Goal: Communication & Community: Answer question/provide support

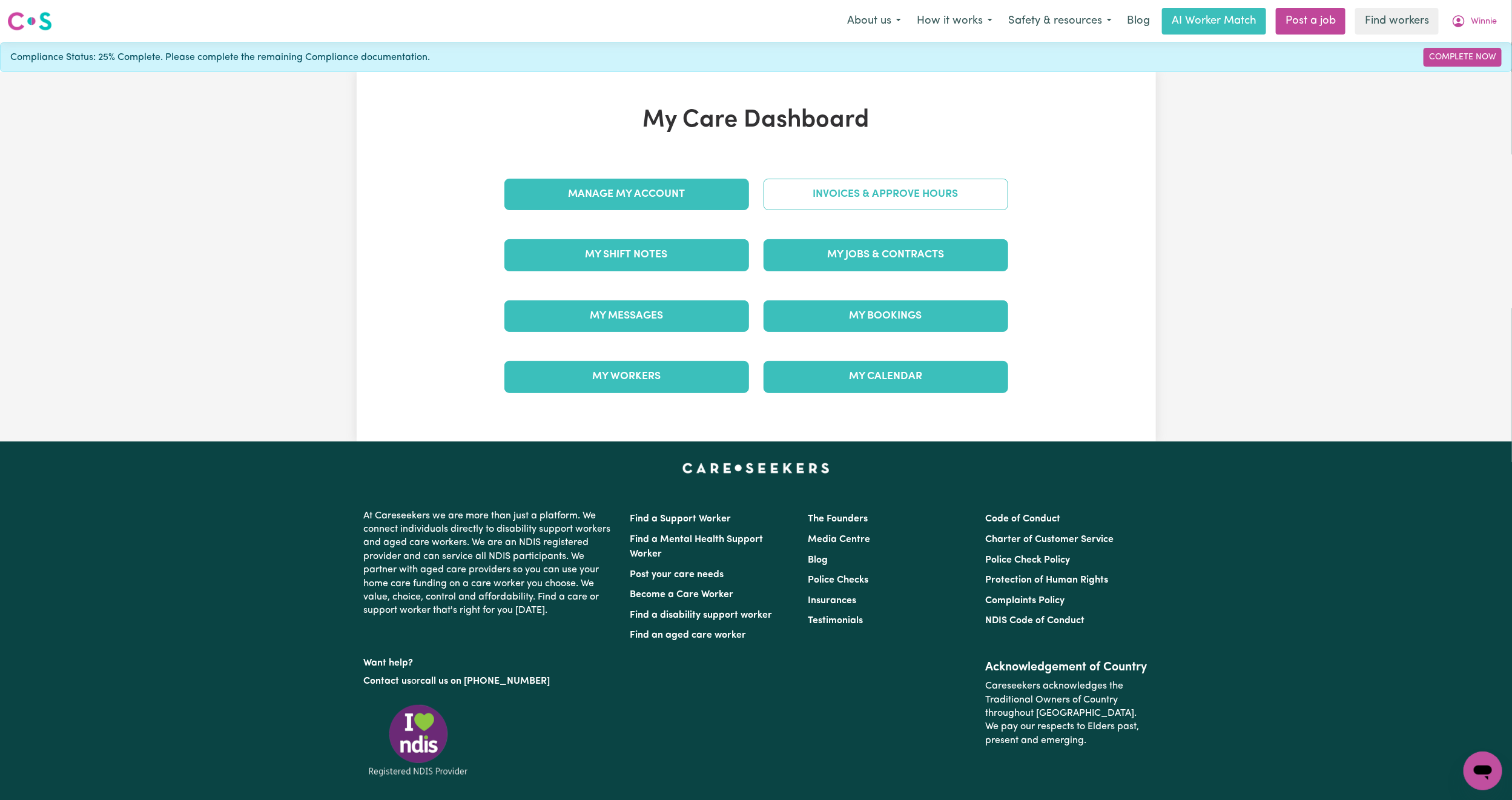
click at [871, 206] on link "Invoices & Approve Hours" at bounding box center [886, 194] width 245 height 31
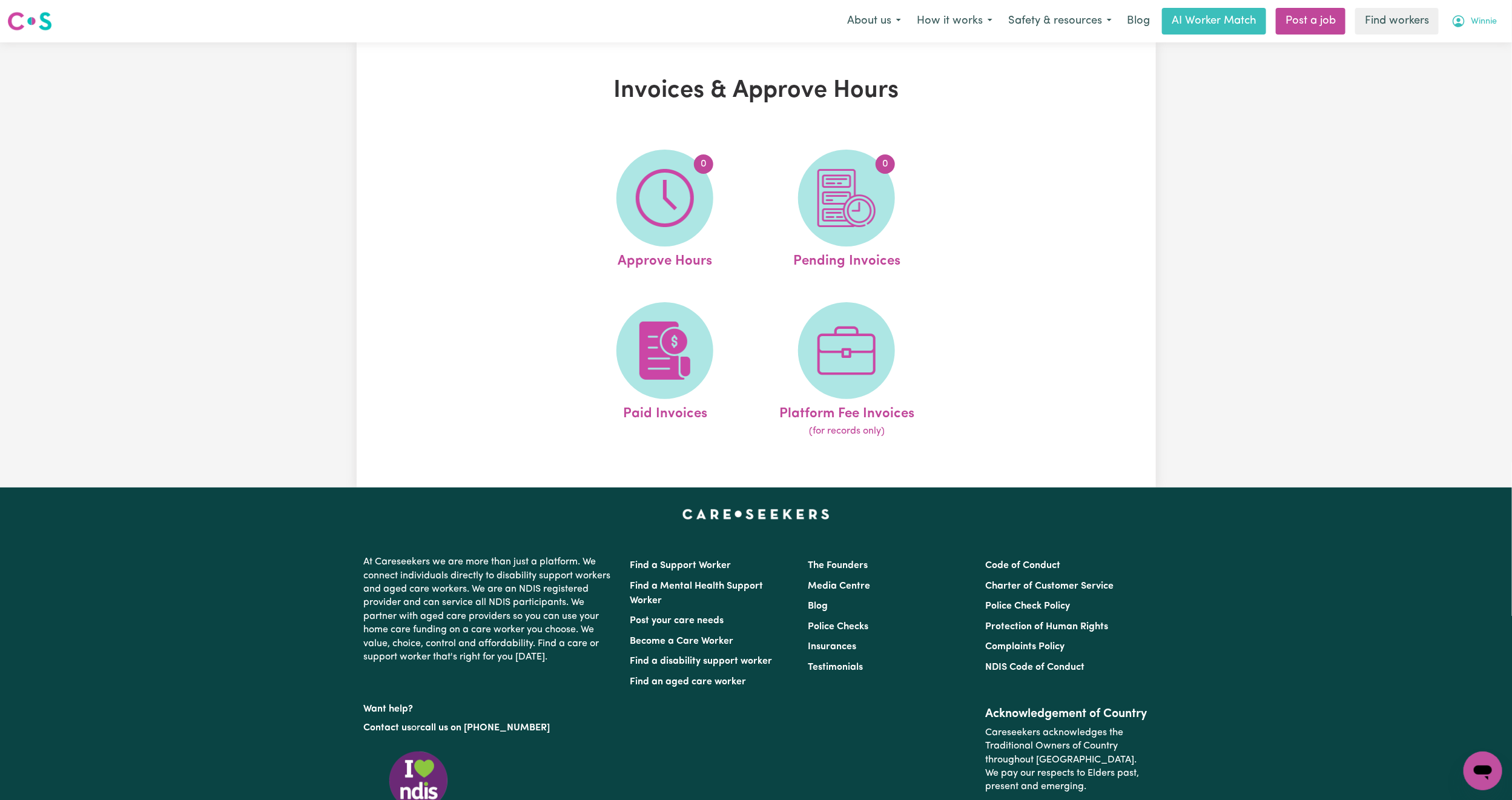
click at [1500, 22] on button "Winnie" at bounding box center [1474, 21] width 61 height 25
click at [1470, 37] on link "My Dashboard" at bounding box center [1457, 47] width 96 height 23
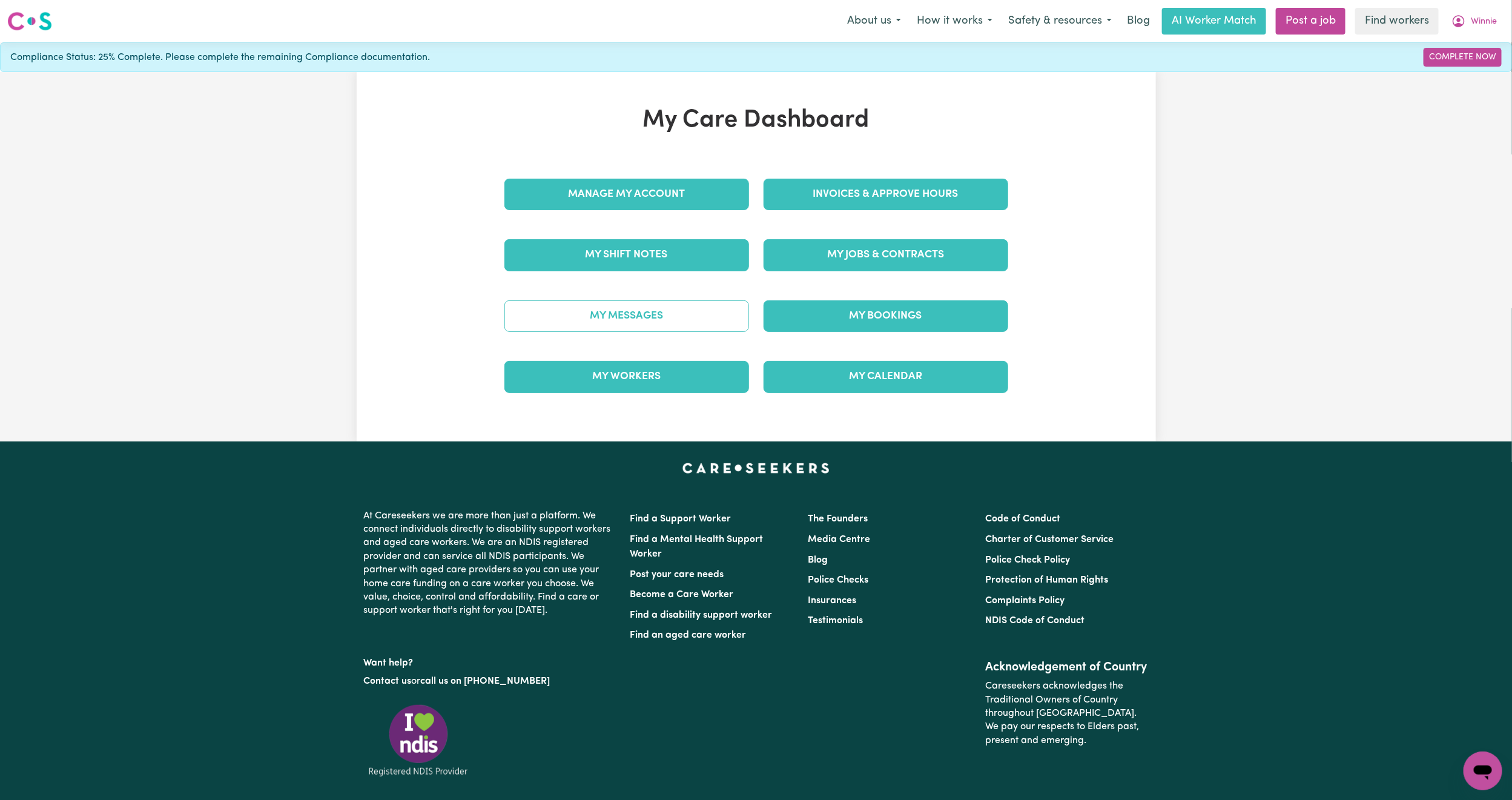
click at [692, 315] on link "My Messages" at bounding box center [627, 316] width 245 height 31
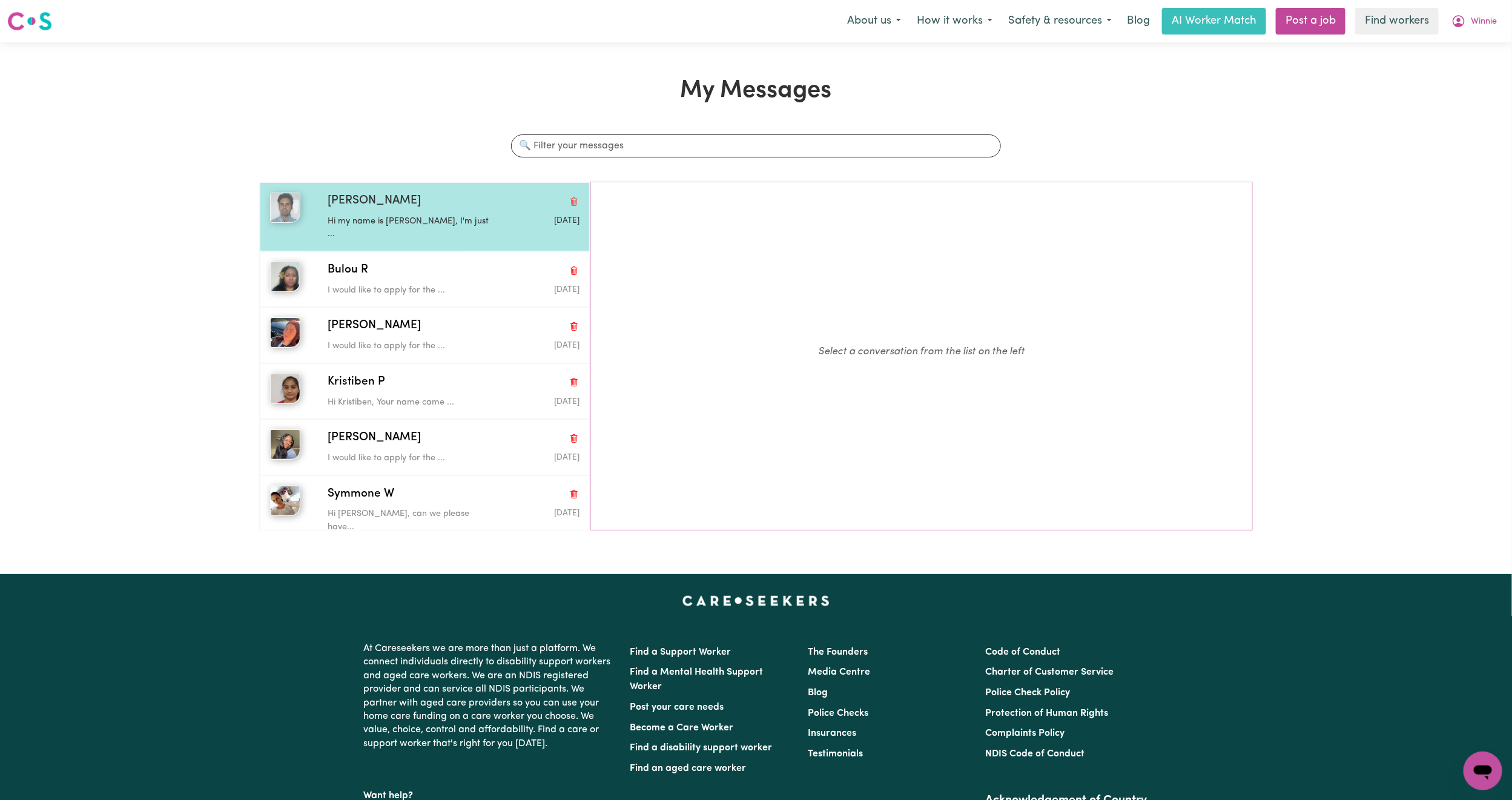
click at [422, 209] on div "[PERSON_NAME]" at bounding box center [454, 201] width 252 height 18
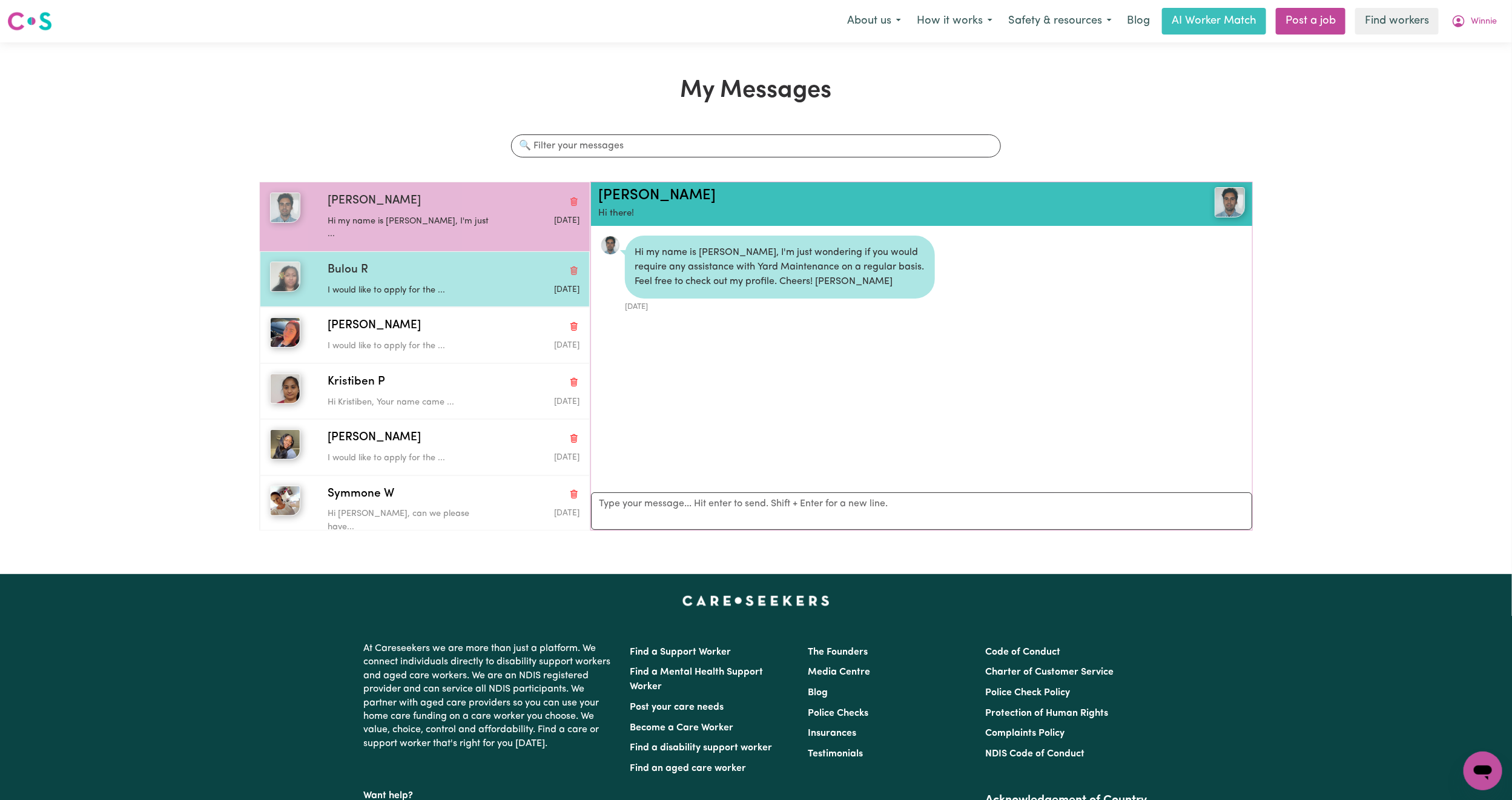
scroll to position [8, 0]
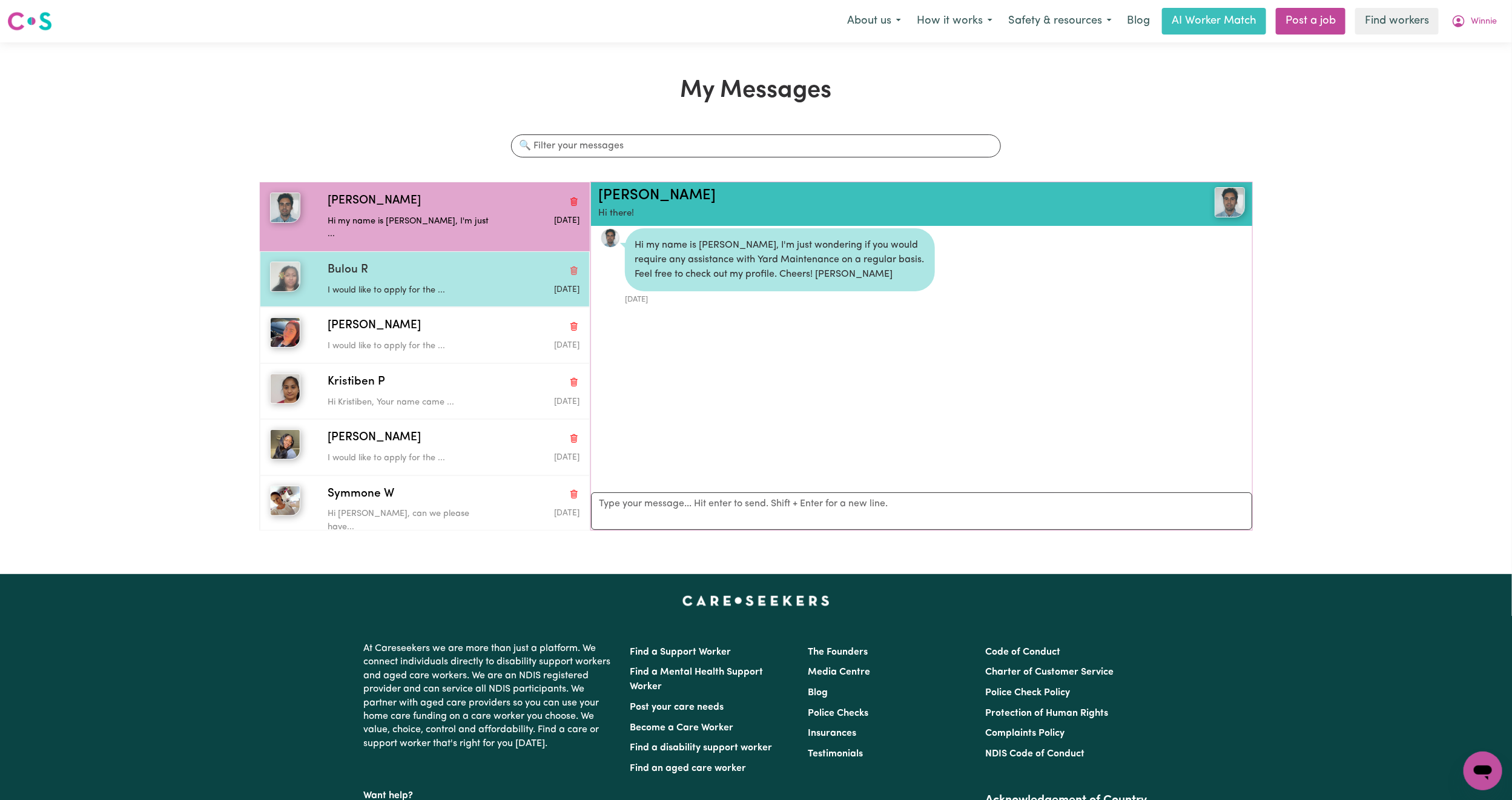
click at [487, 287] on div "Bulou R I would like to apply for the ... [DATE]" at bounding box center [424, 279] width 330 height 56
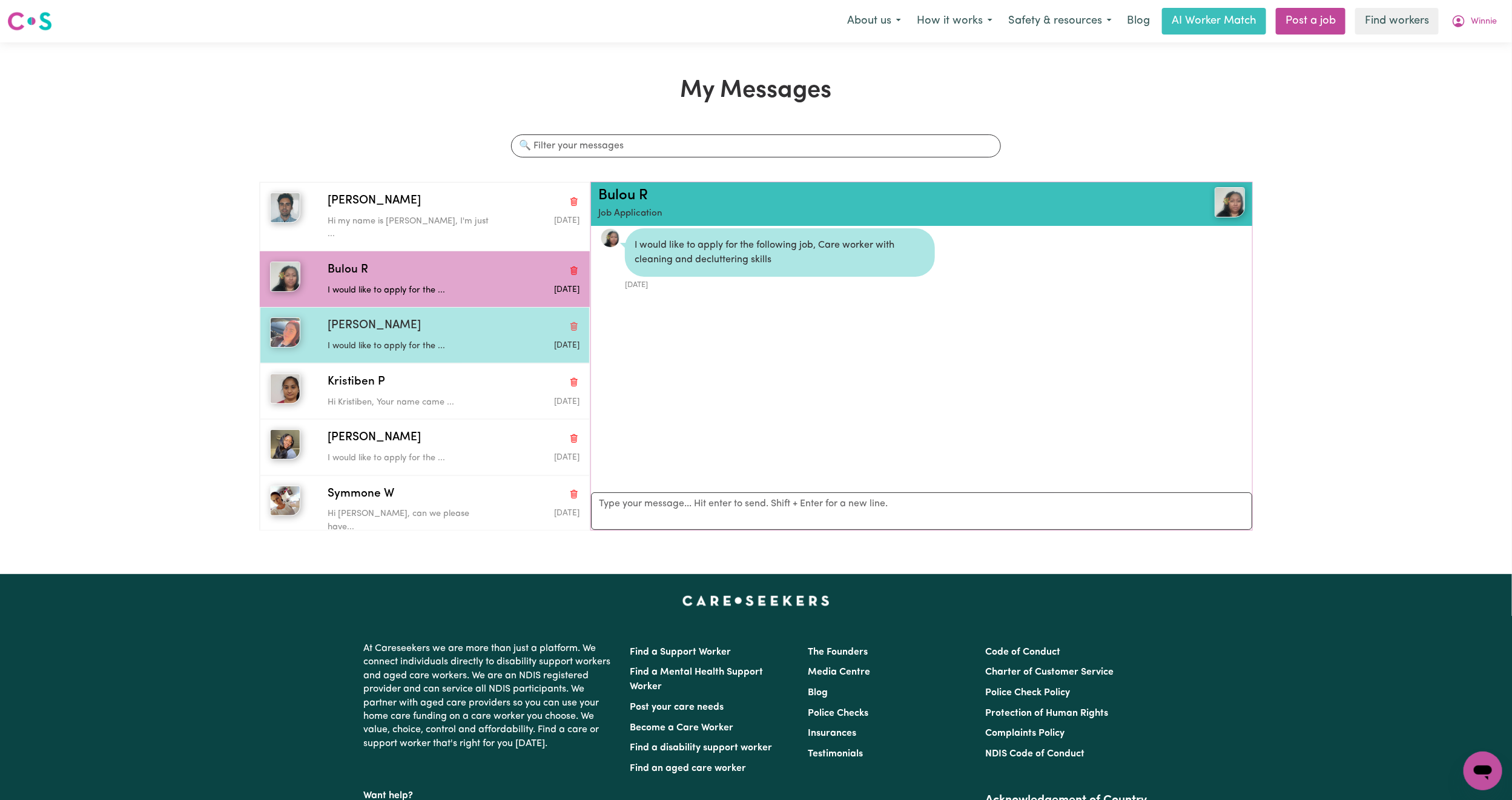
click at [458, 318] on div "[PERSON_NAME]" at bounding box center [454, 326] width 252 height 18
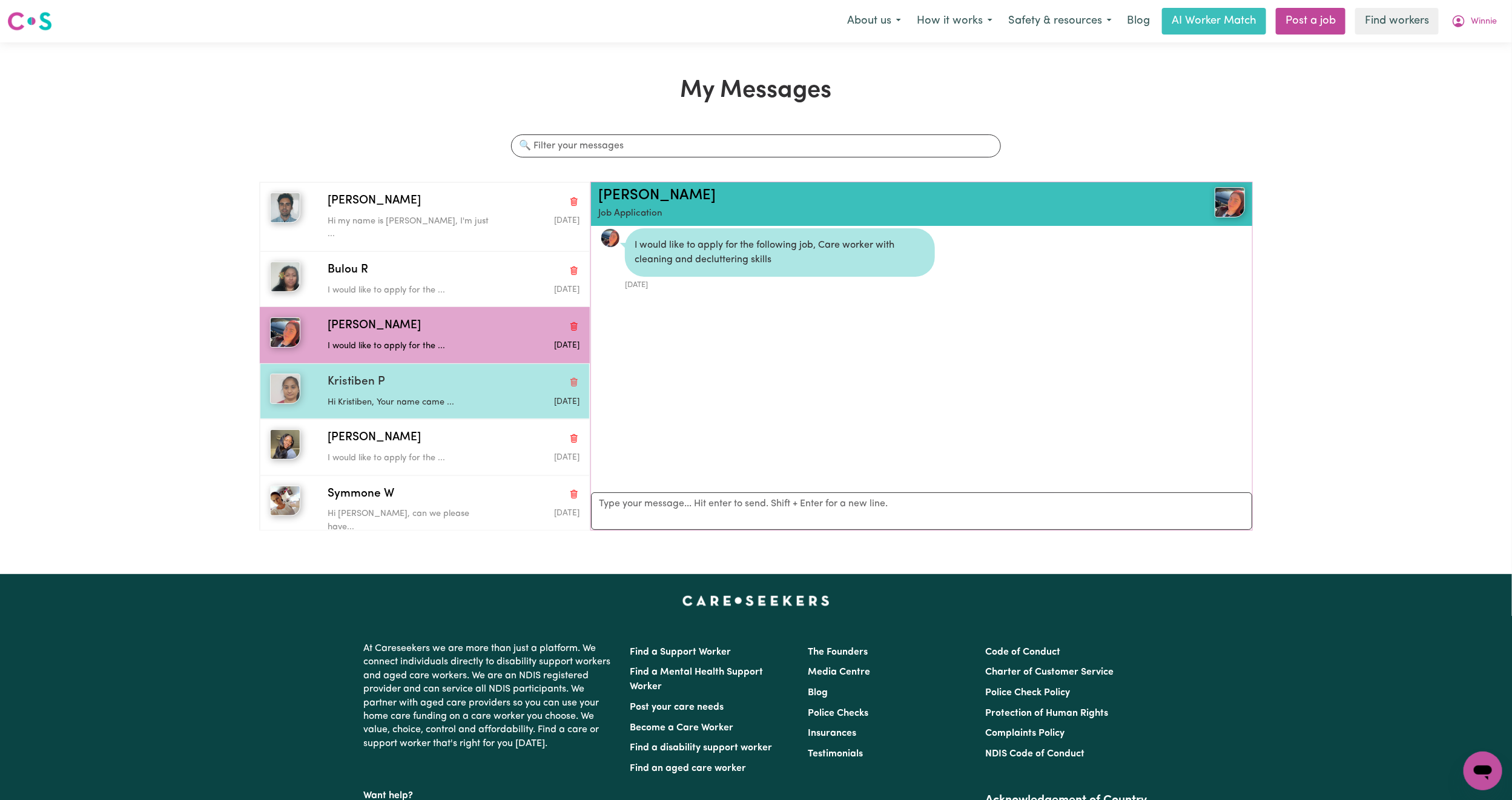
click at [439, 364] on div "Kristiben P Hi Kristiben, Your name came ... [DATE]" at bounding box center [424, 391] width 330 height 56
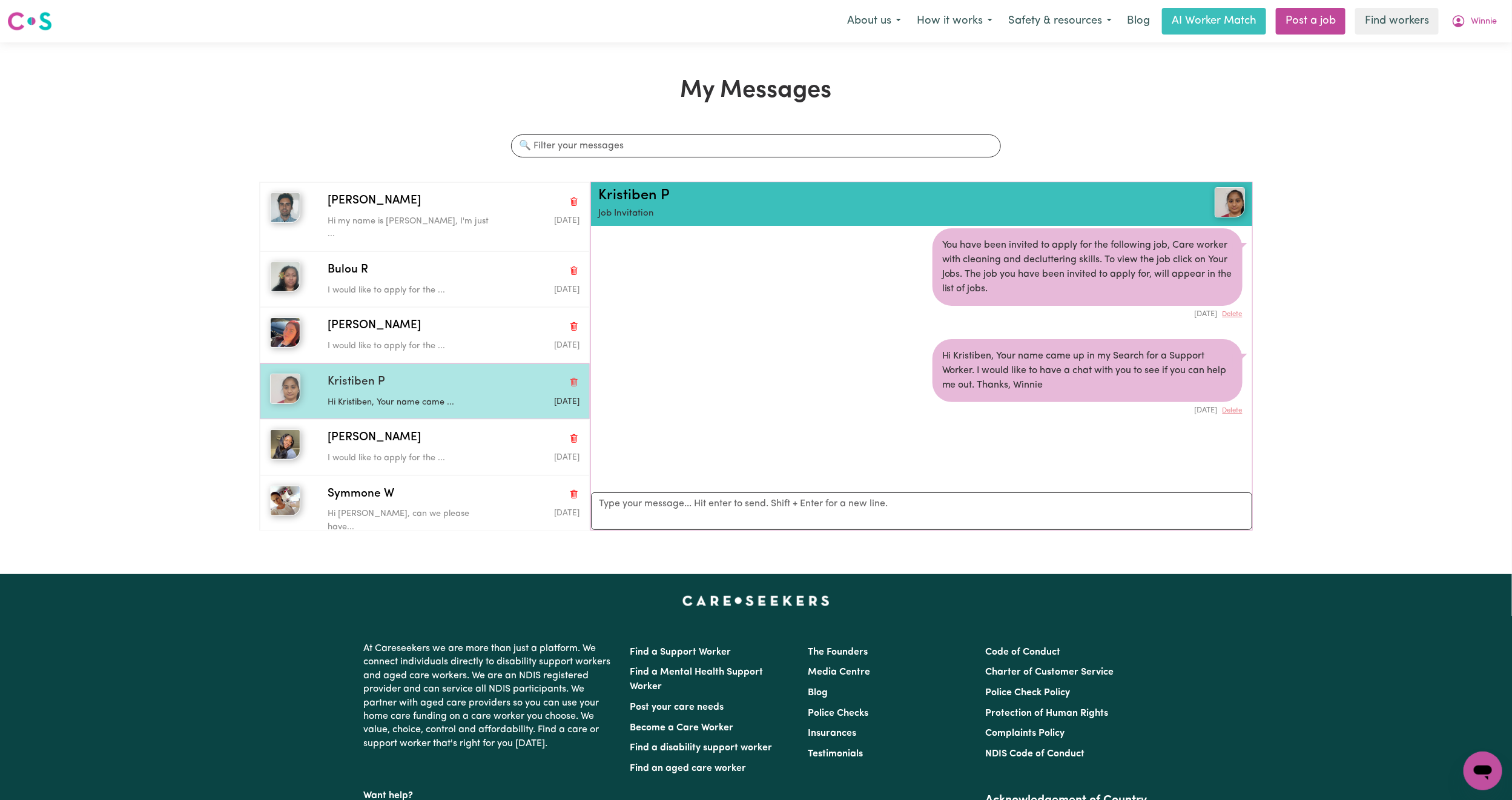
scroll to position [91, 0]
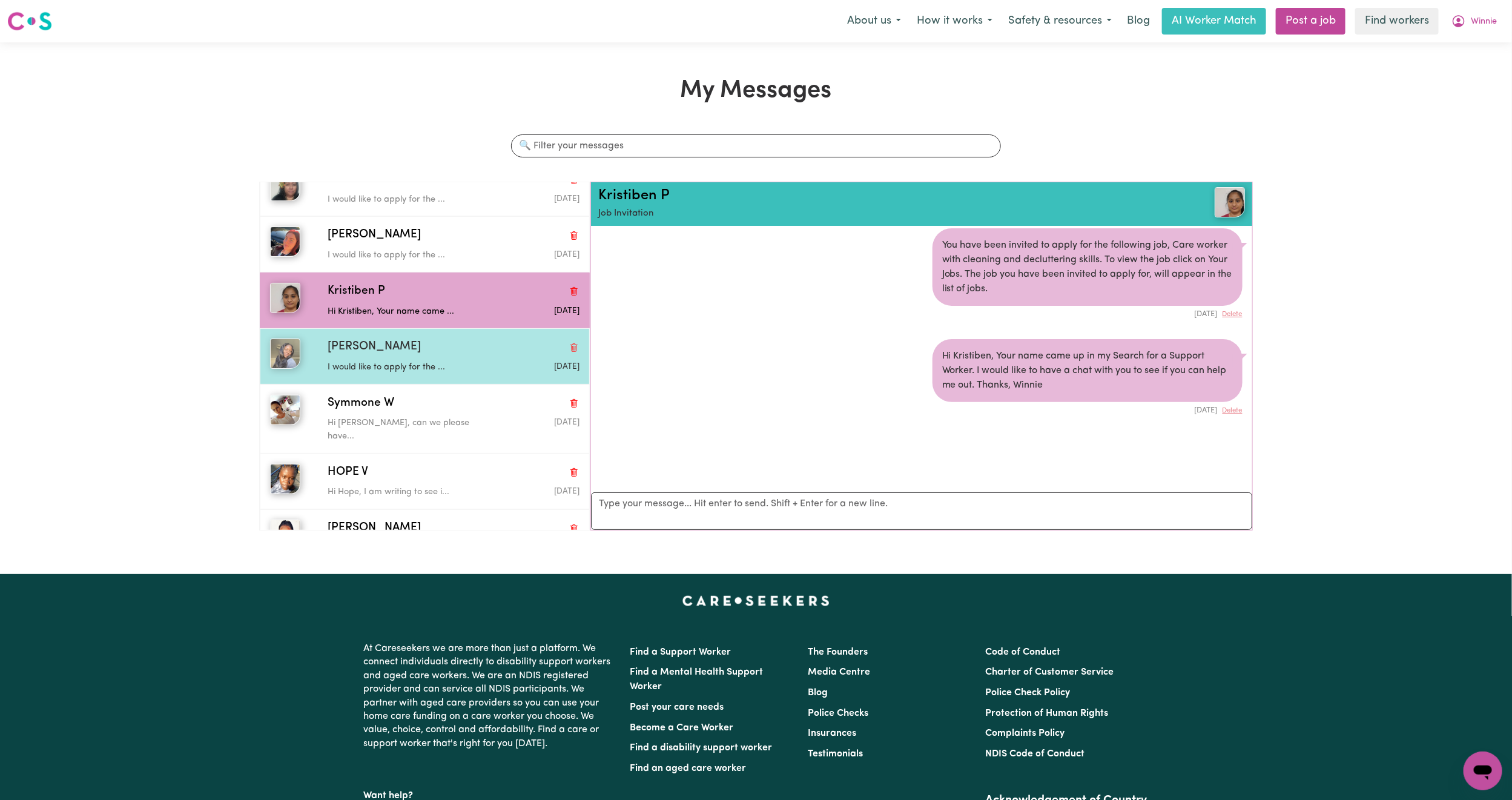
click at [418, 356] on div "I would like to apply for the ..." at bounding box center [412, 366] width 168 height 18
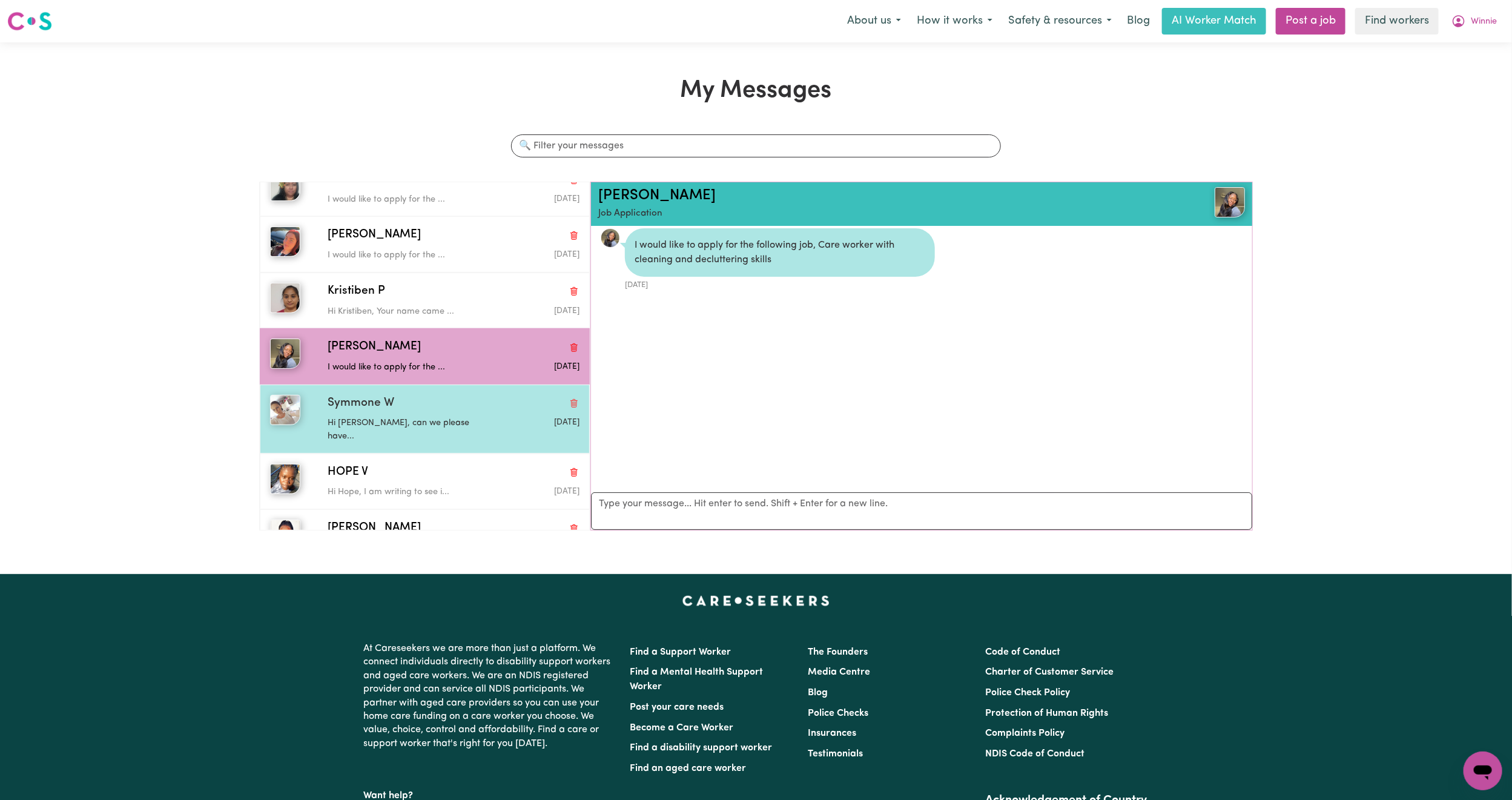
click at [418, 417] on p "Hi [PERSON_NAME], can we please have..." at bounding box center [412, 430] width 168 height 26
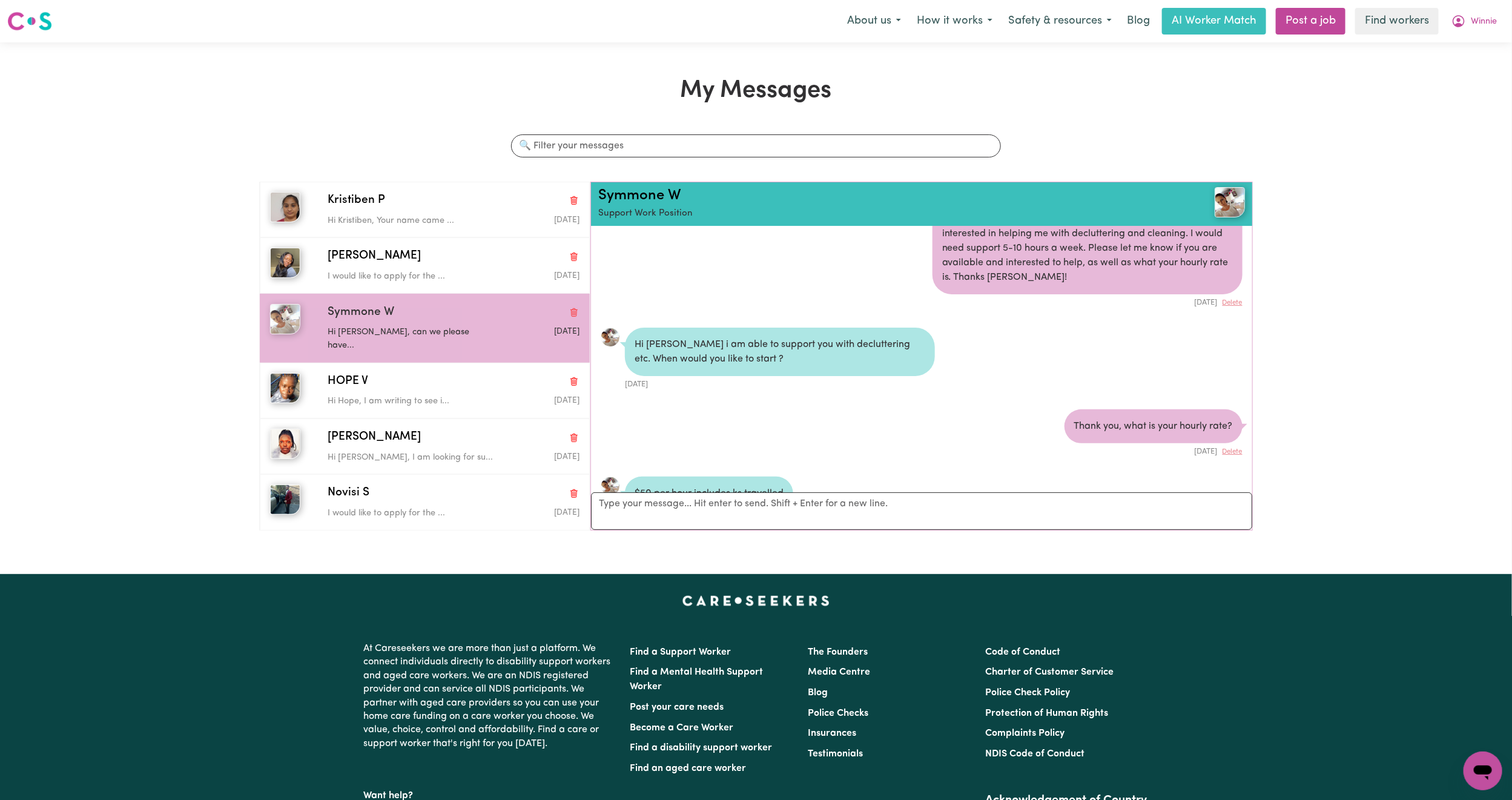
scroll to position [0, 0]
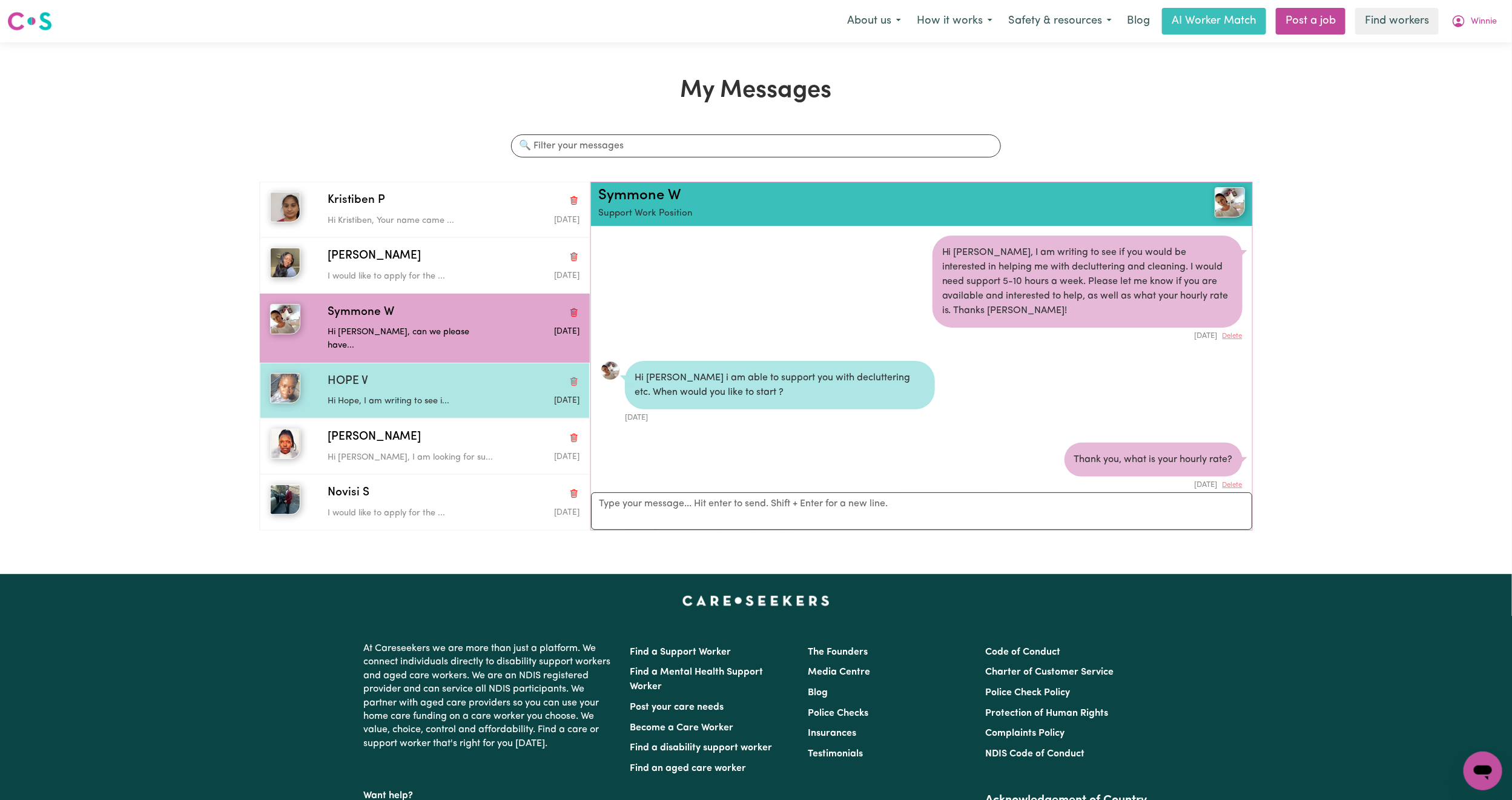
click at [431, 373] on div "HOPE V" at bounding box center [454, 382] width 252 height 18
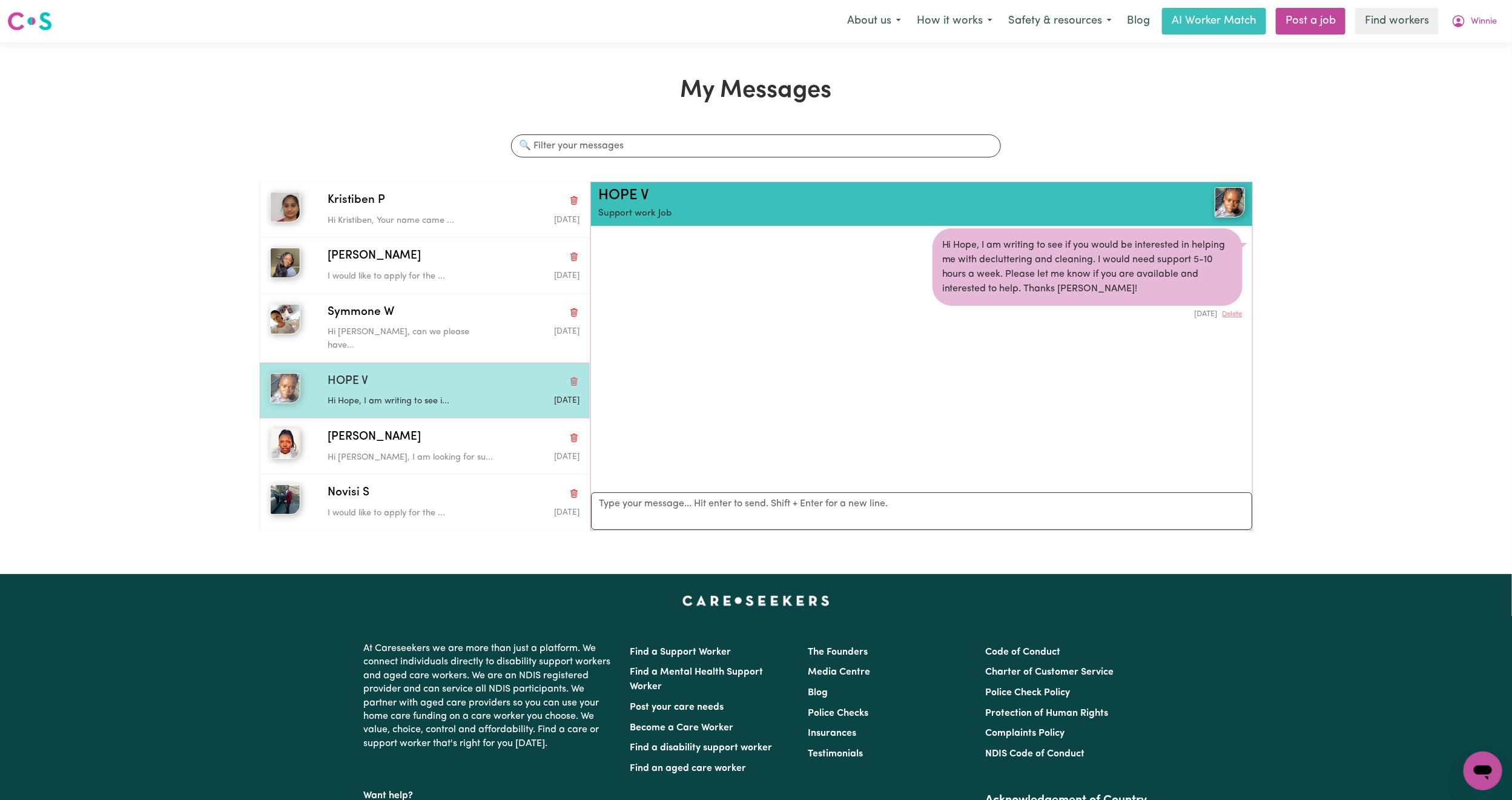
scroll to position [273, 0]
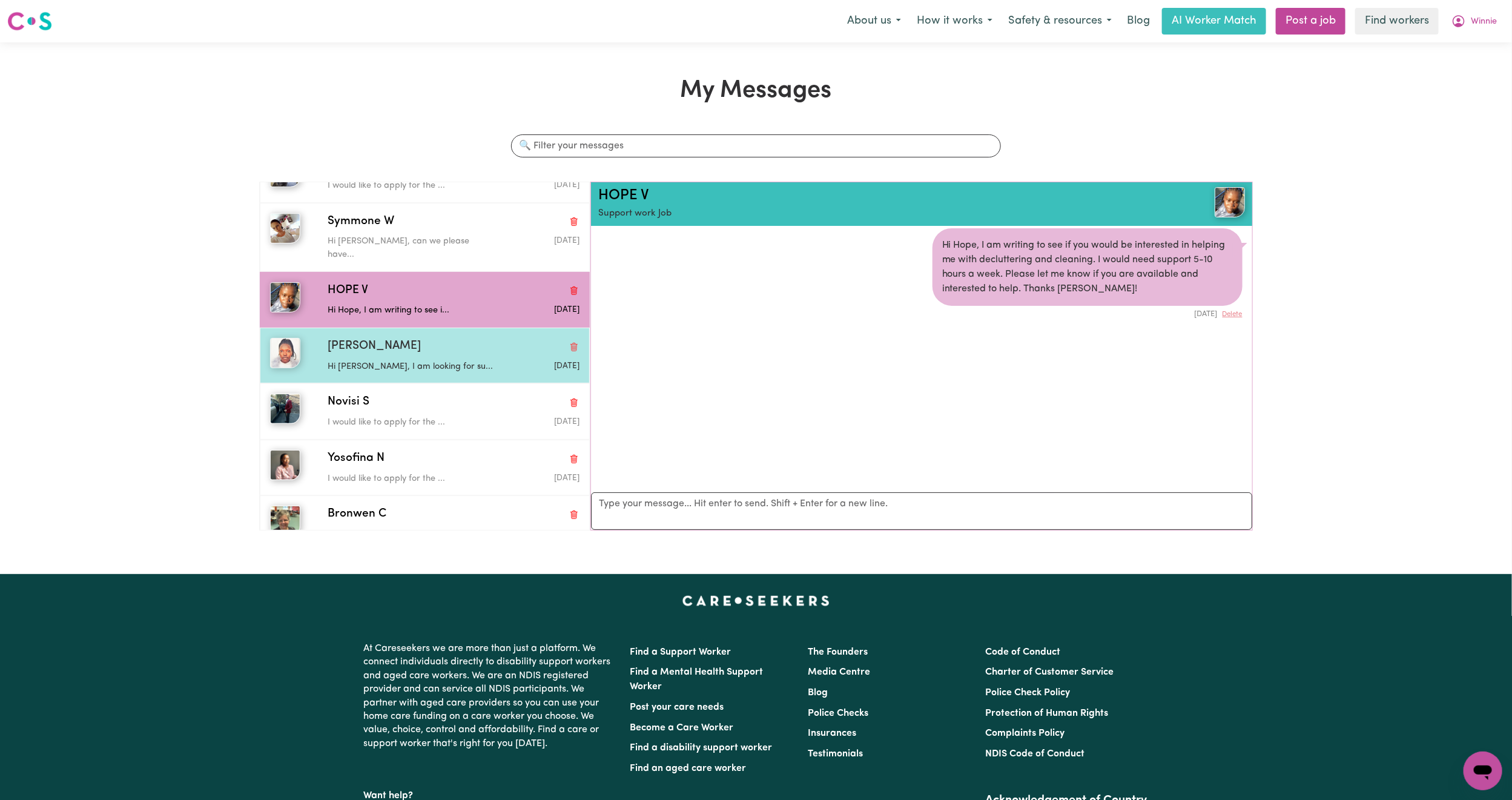
click at [431, 356] on div "Hi [PERSON_NAME], I am looking for su..." at bounding box center [412, 365] width 168 height 18
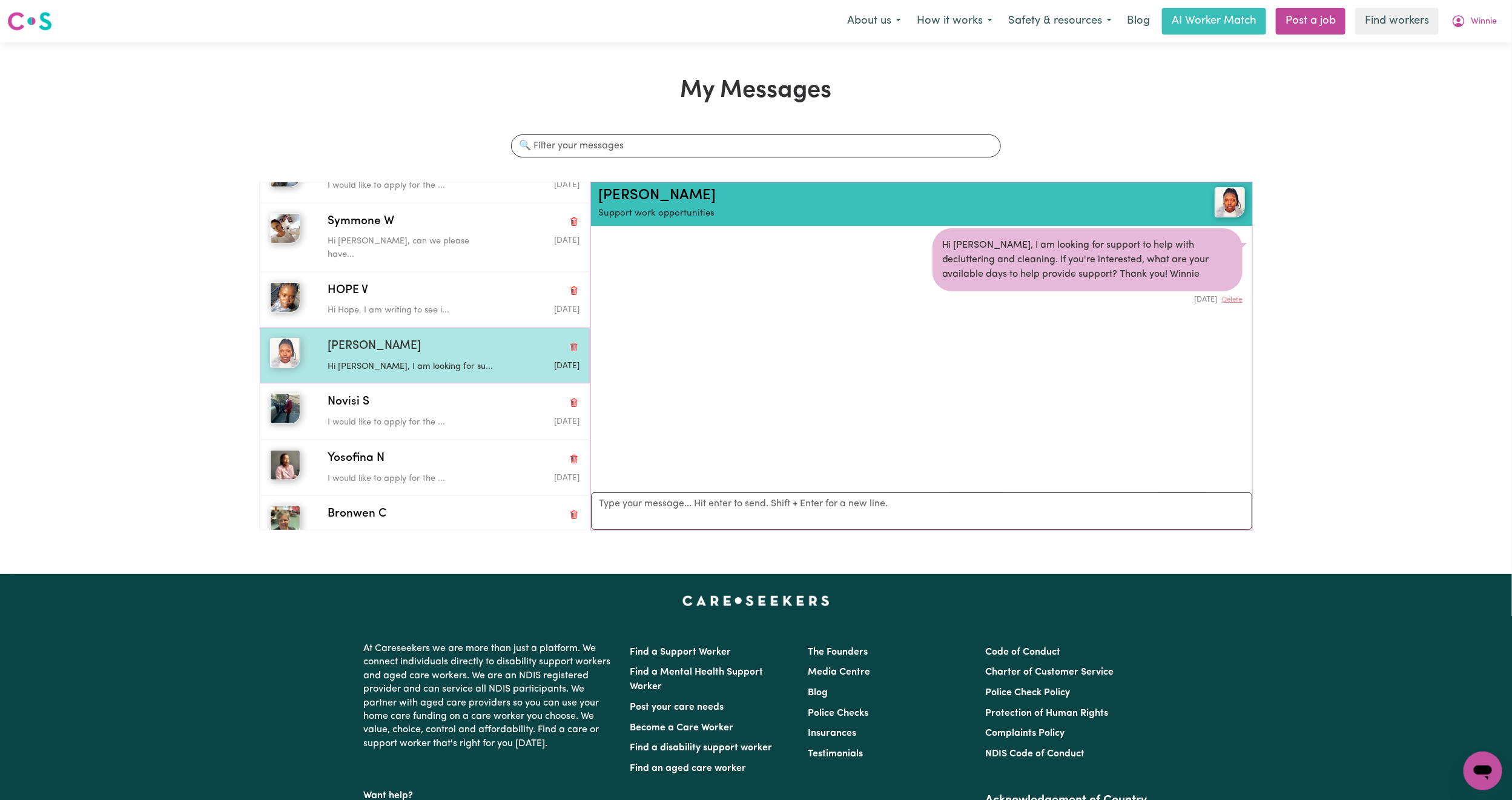
scroll to position [364, 0]
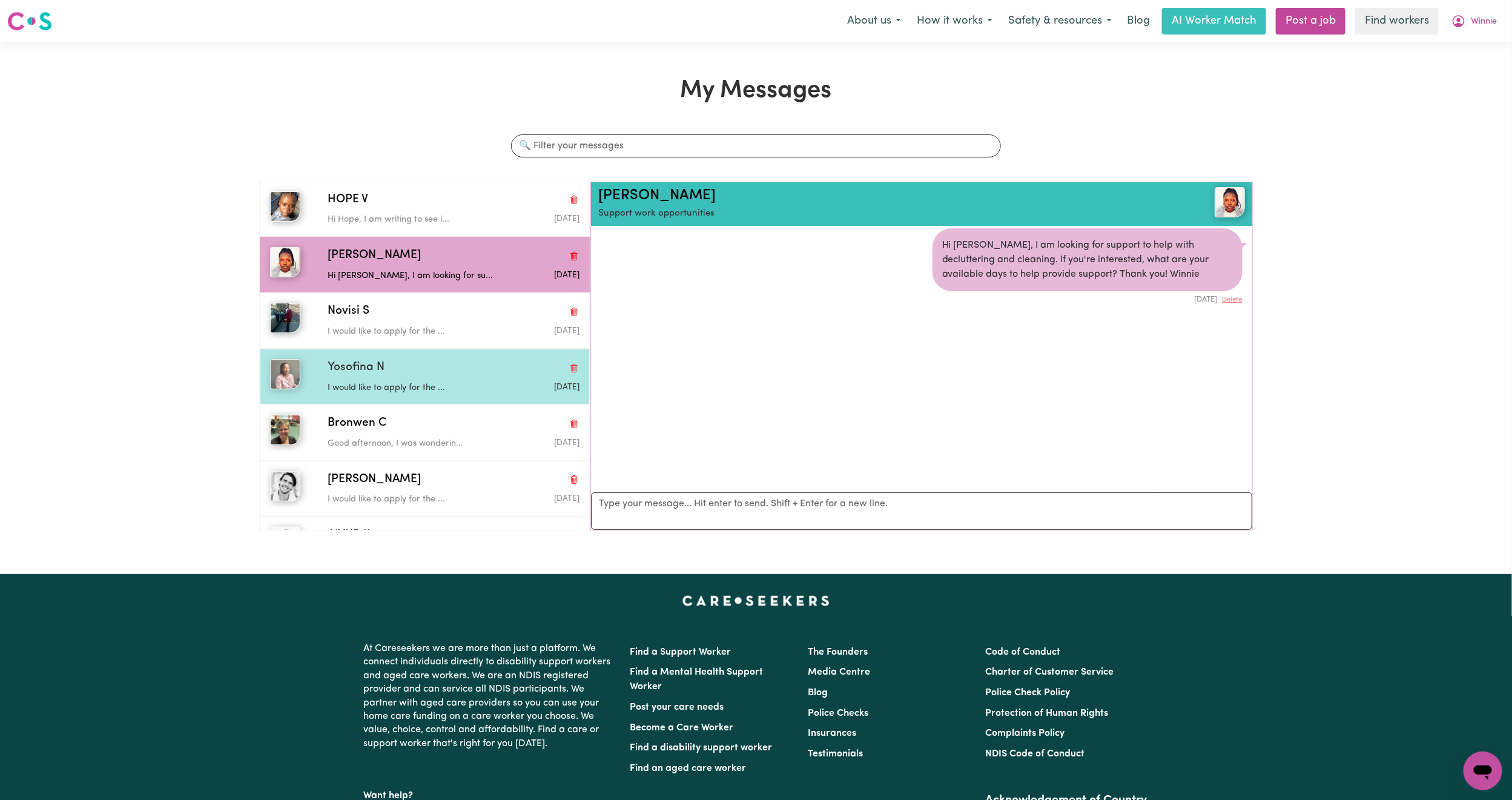
click at [422, 359] on div "Yosofina N" at bounding box center [454, 368] width 252 height 18
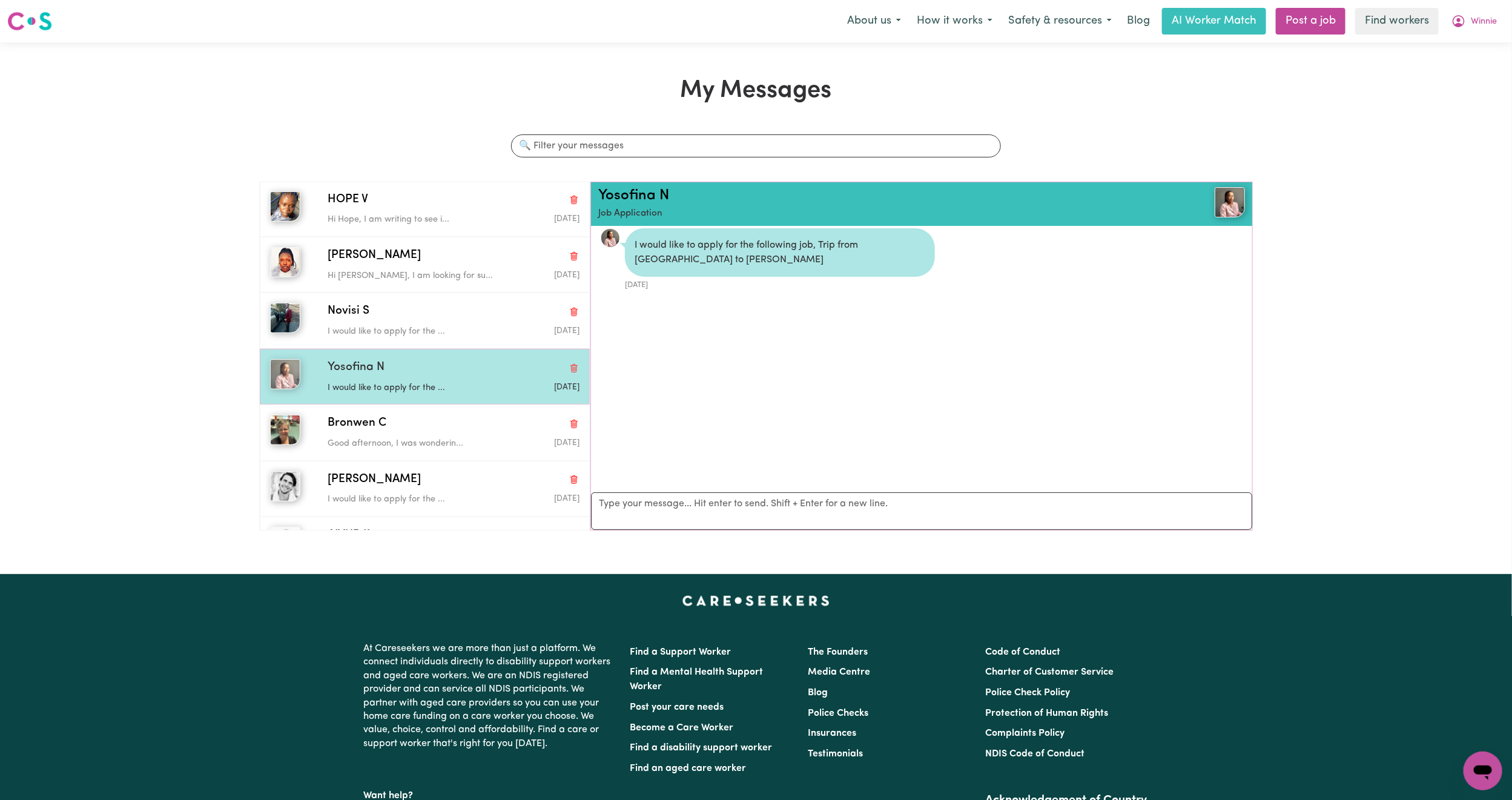
scroll to position [444, 0]
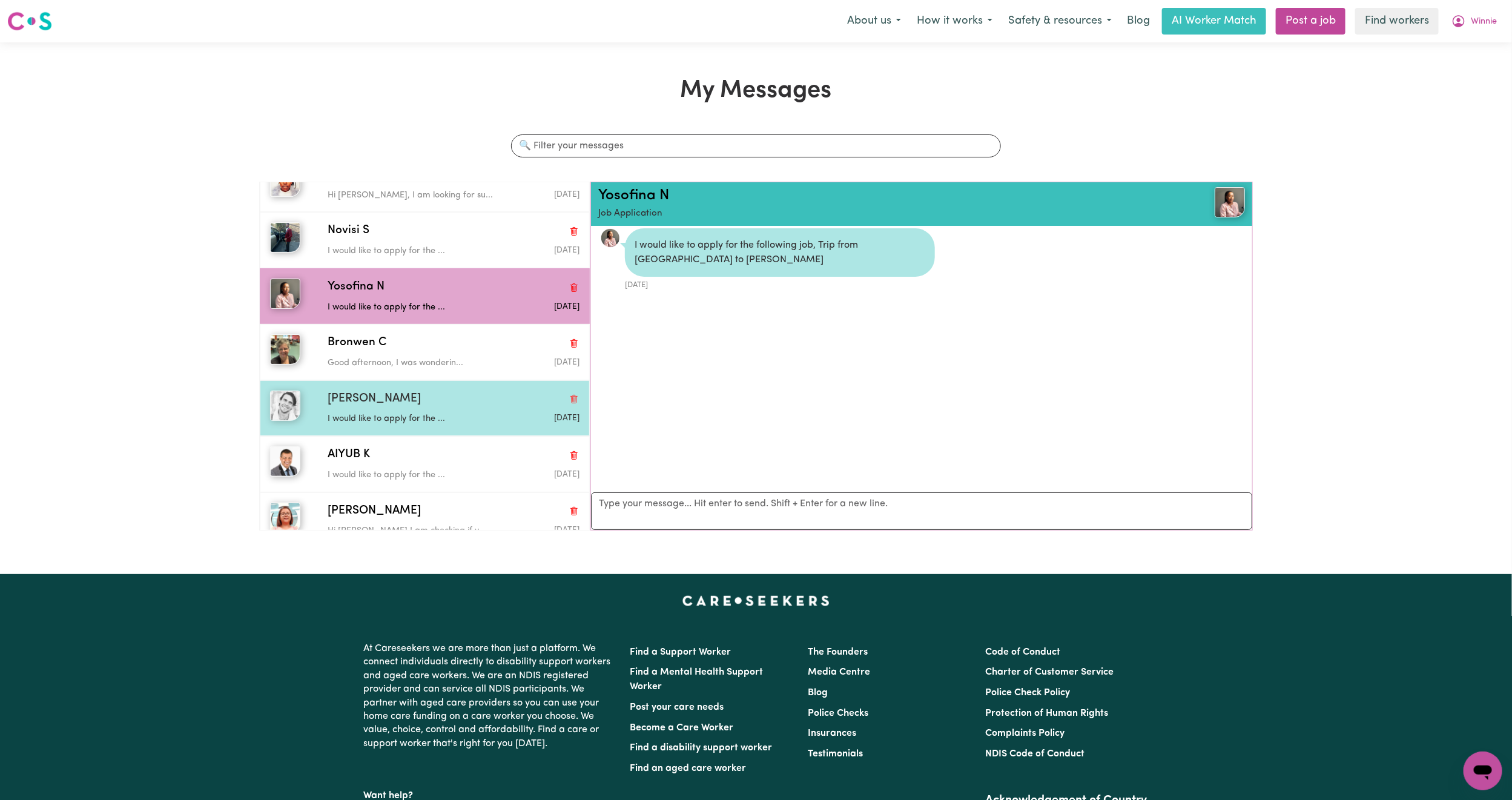
click at [424, 391] on div "[PERSON_NAME]" at bounding box center [454, 399] width 252 height 18
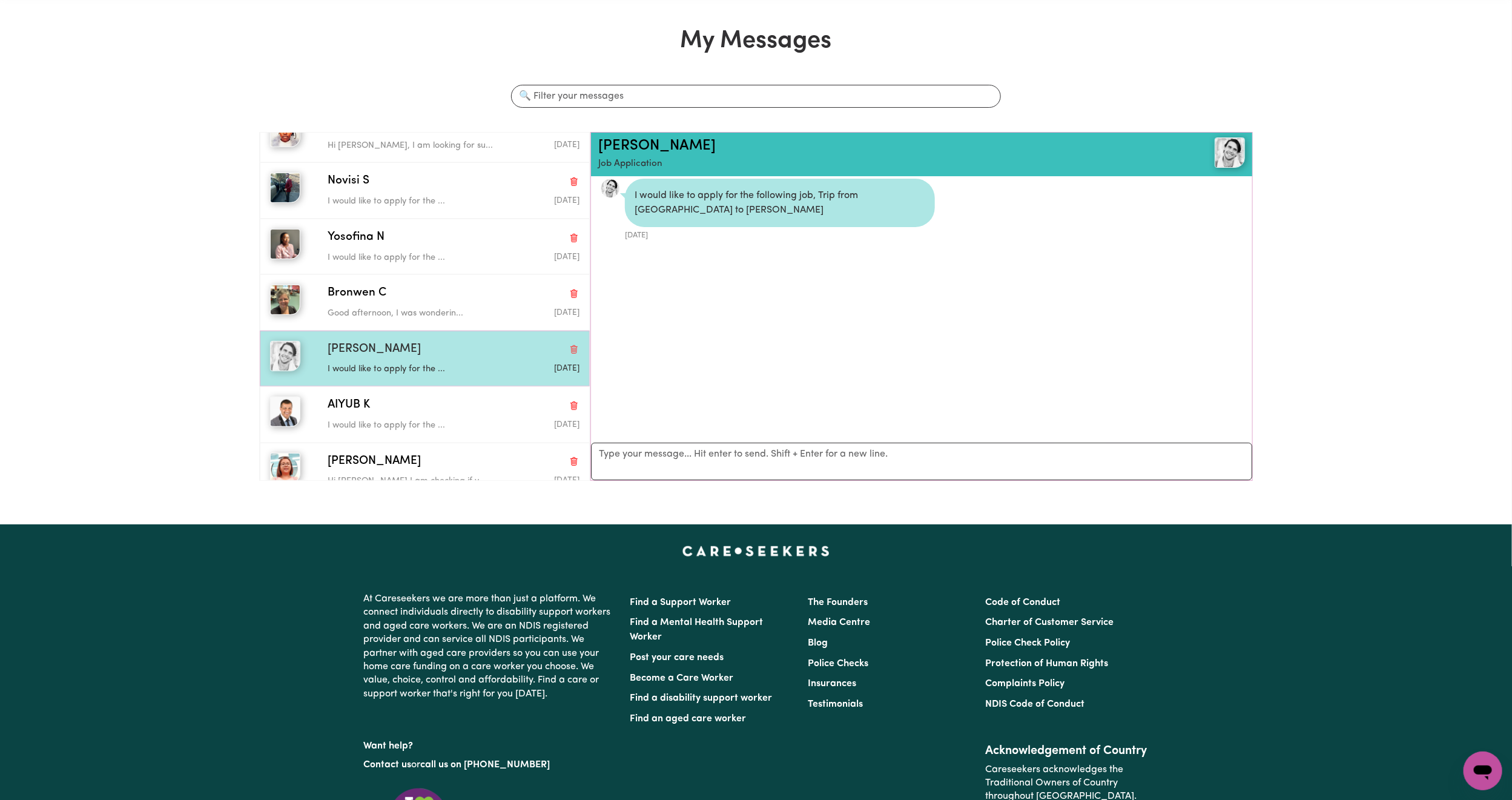
scroll to position [91, 0]
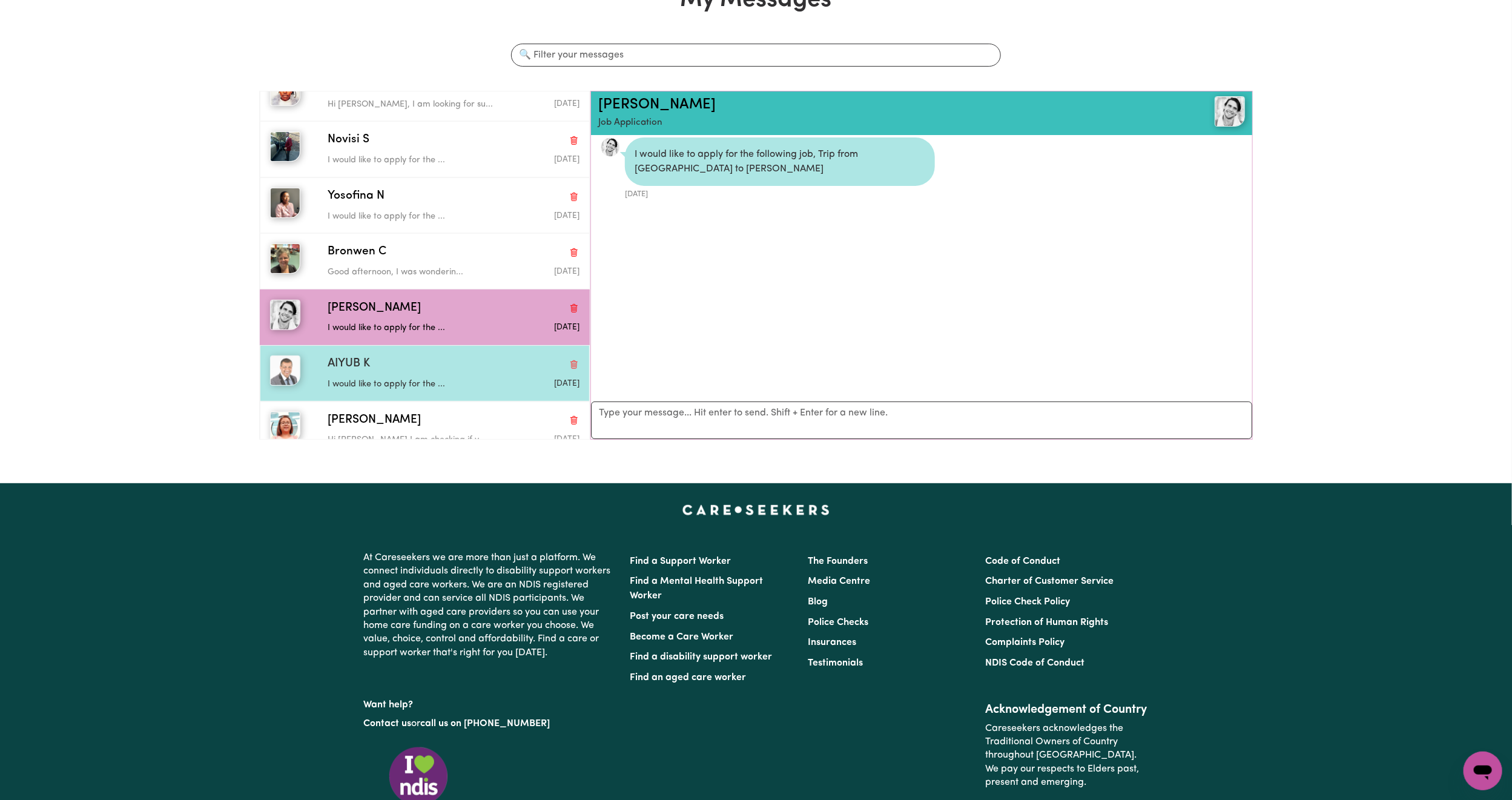
click at [431, 378] on p "I would like to apply for the ..." at bounding box center [412, 385] width 168 height 14
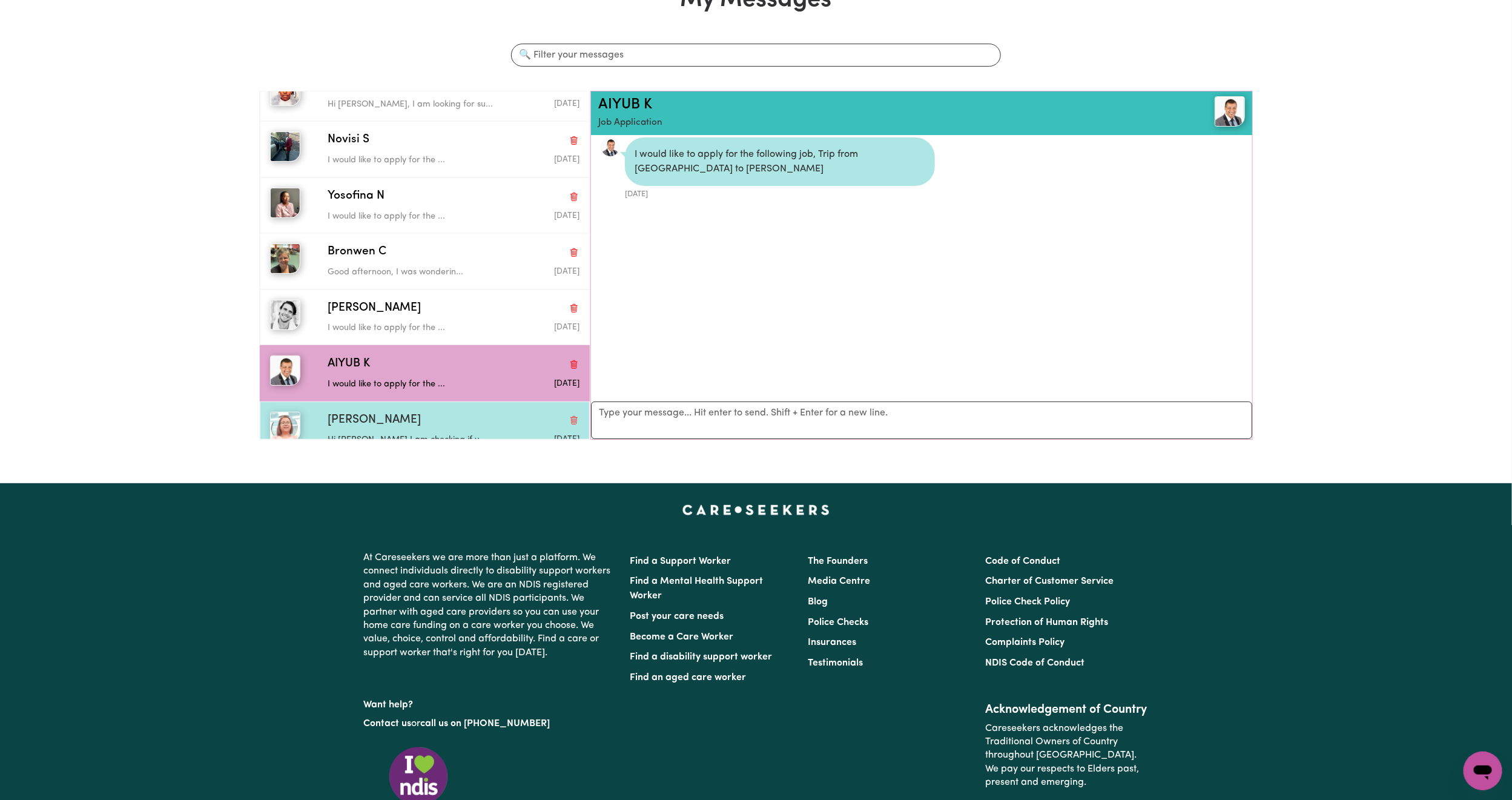
click at [435, 412] on div "[PERSON_NAME]" at bounding box center [454, 420] width 252 height 18
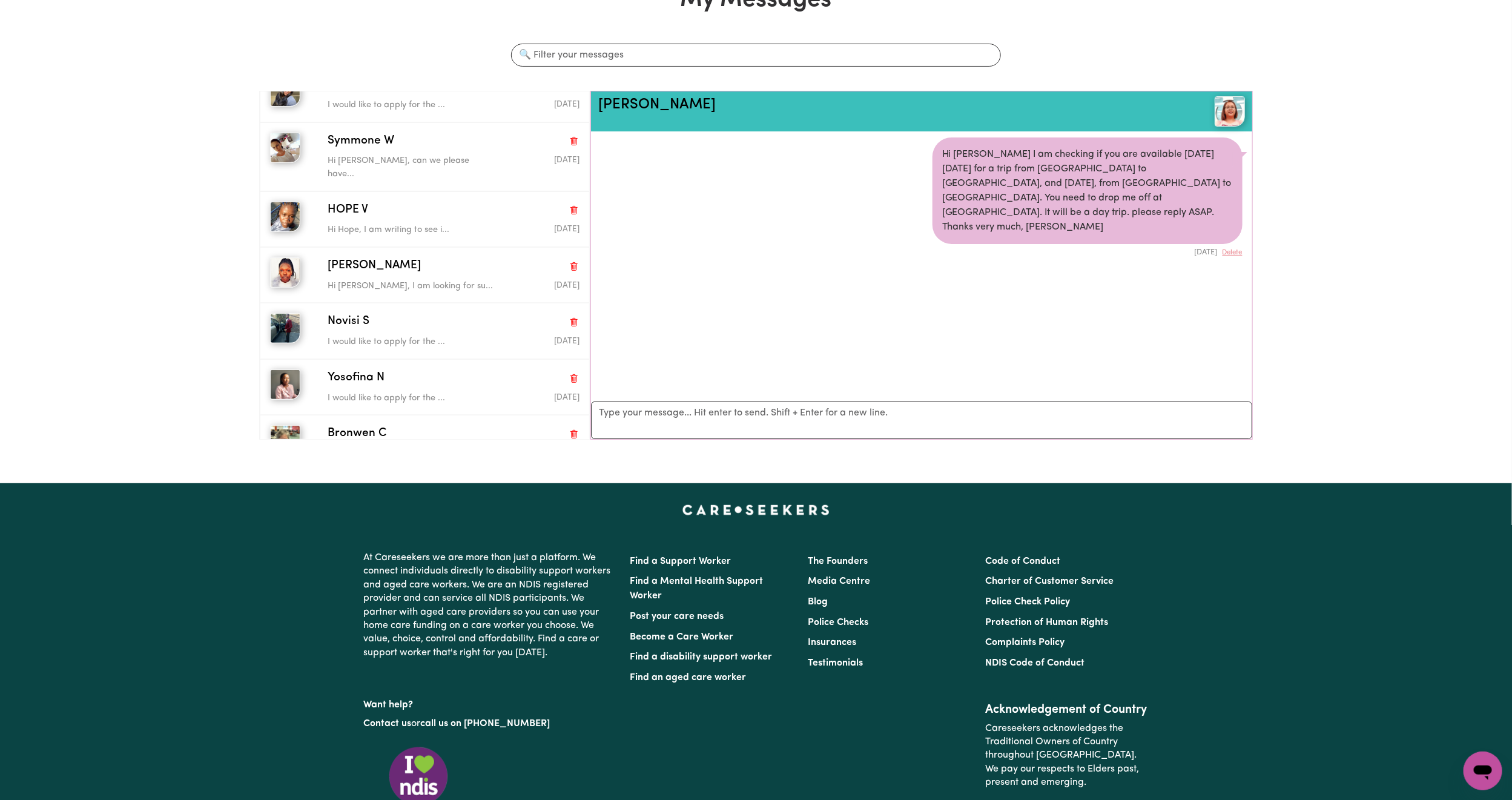
scroll to position [0, 0]
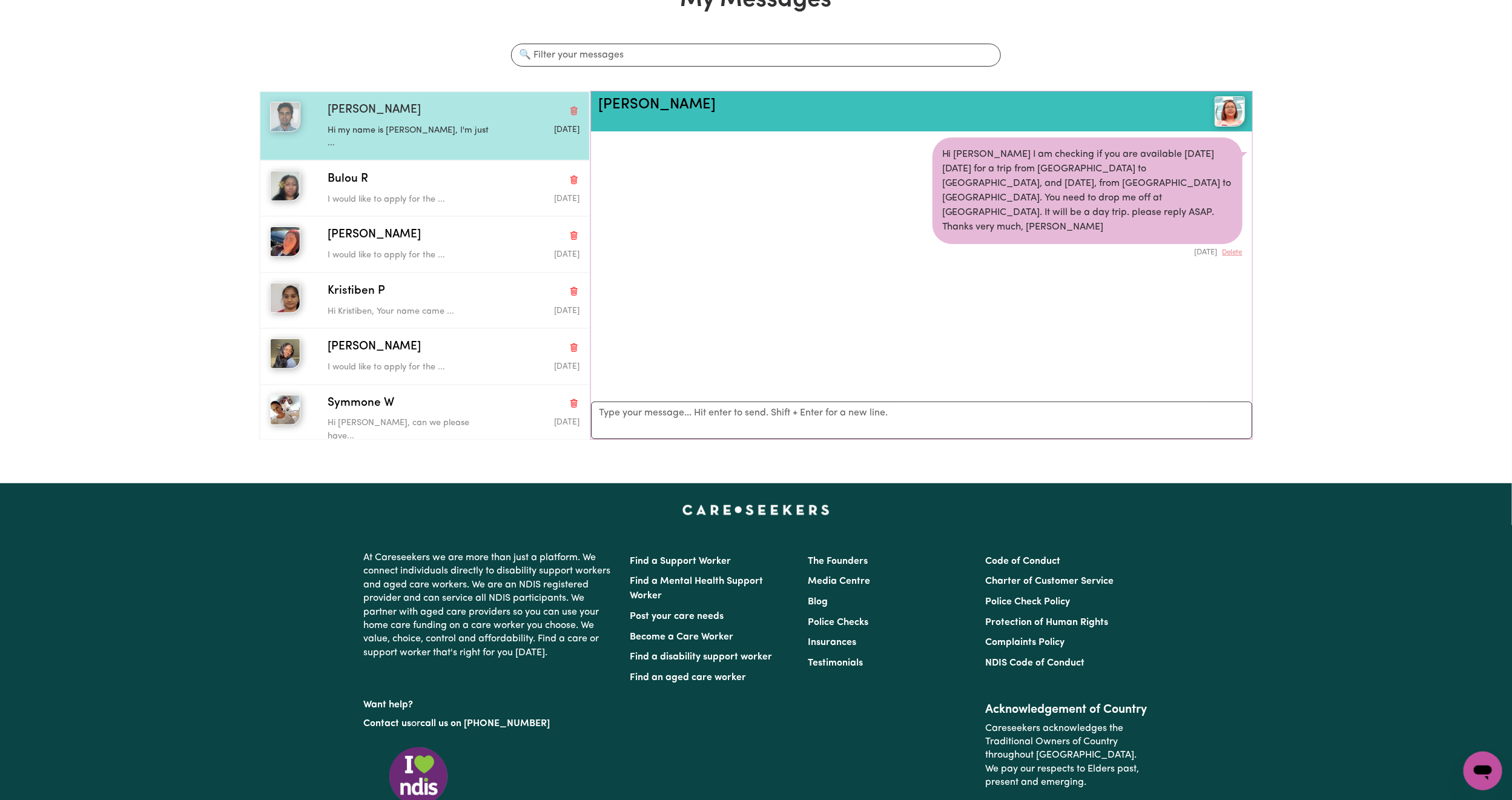
click at [458, 127] on p "Hi my name is [PERSON_NAME], I'm just ..." at bounding box center [412, 137] width 168 height 26
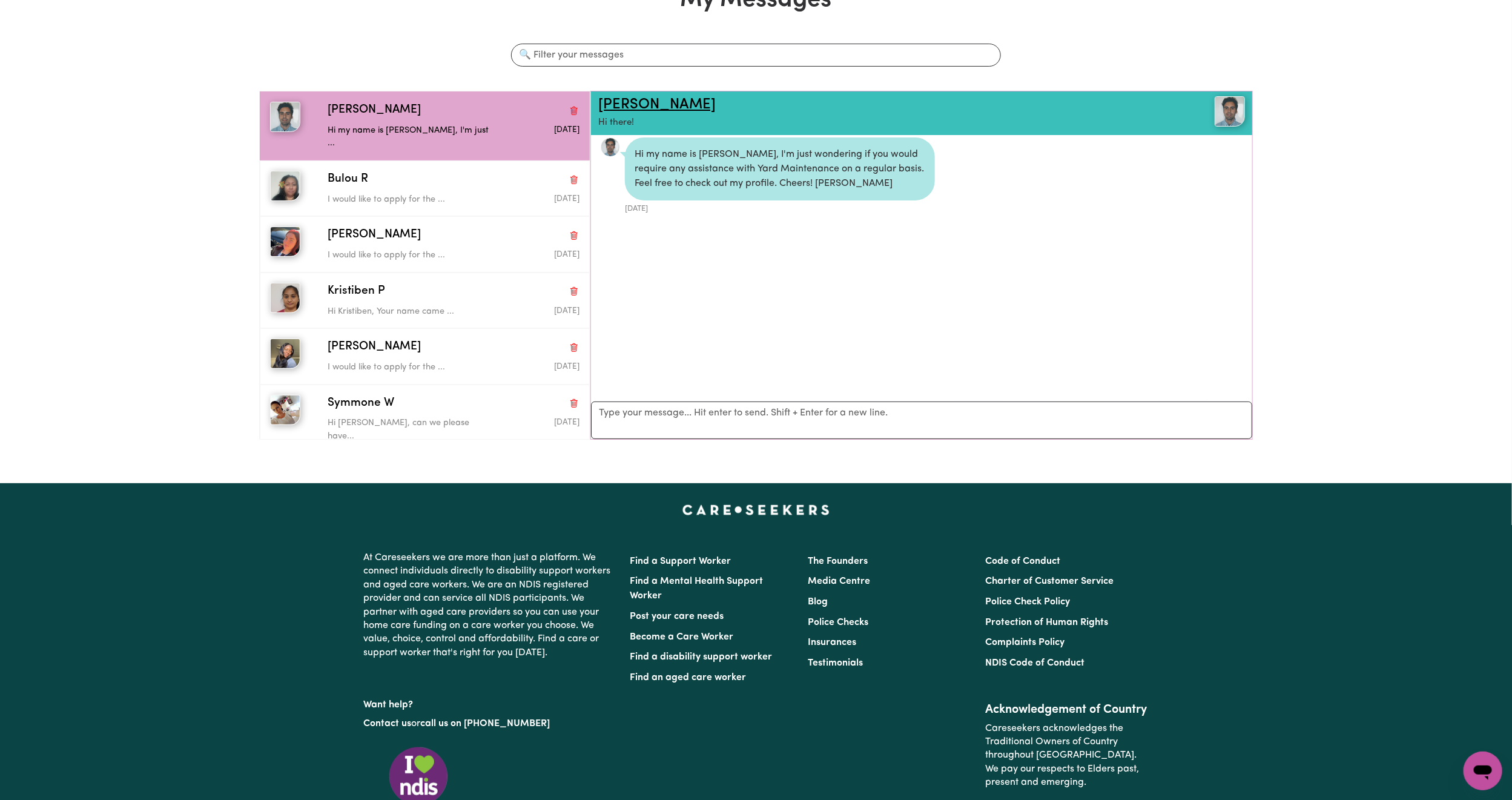
click at [615, 103] on link "[PERSON_NAME]" at bounding box center [657, 105] width 117 height 15
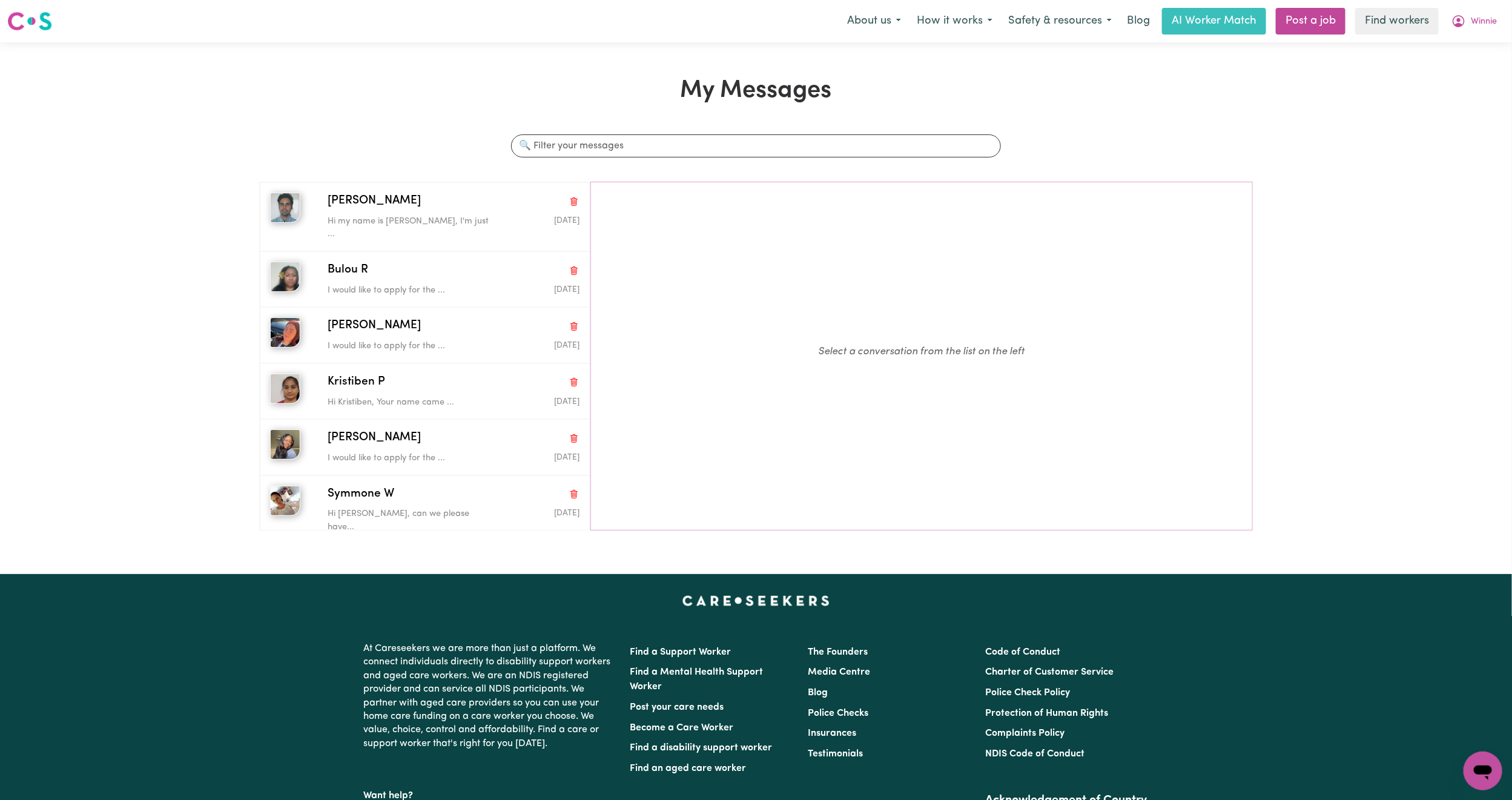
click at [1505, 20] on div "Menu About us How it works Safety & resources Blog AI Worker Match Post a job F…" at bounding box center [756, 21] width 1512 height 28
click at [1489, 22] on span "Winnie" at bounding box center [1484, 22] width 26 height 14
click at [1460, 60] on link "Logout" at bounding box center [1457, 70] width 96 height 23
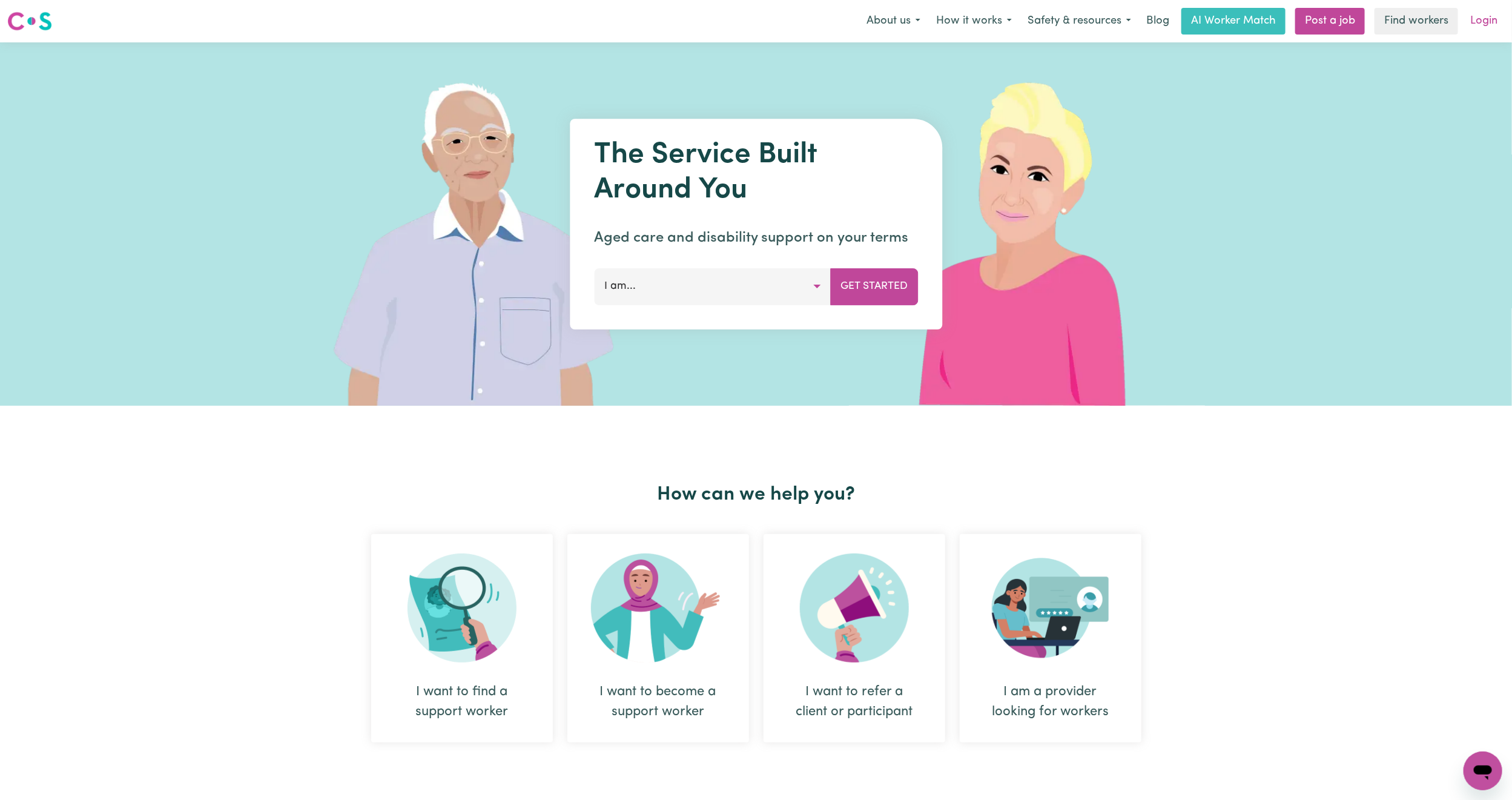
click at [1486, 17] on link "Login" at bounding box center [1484, 21] width 42 height 26
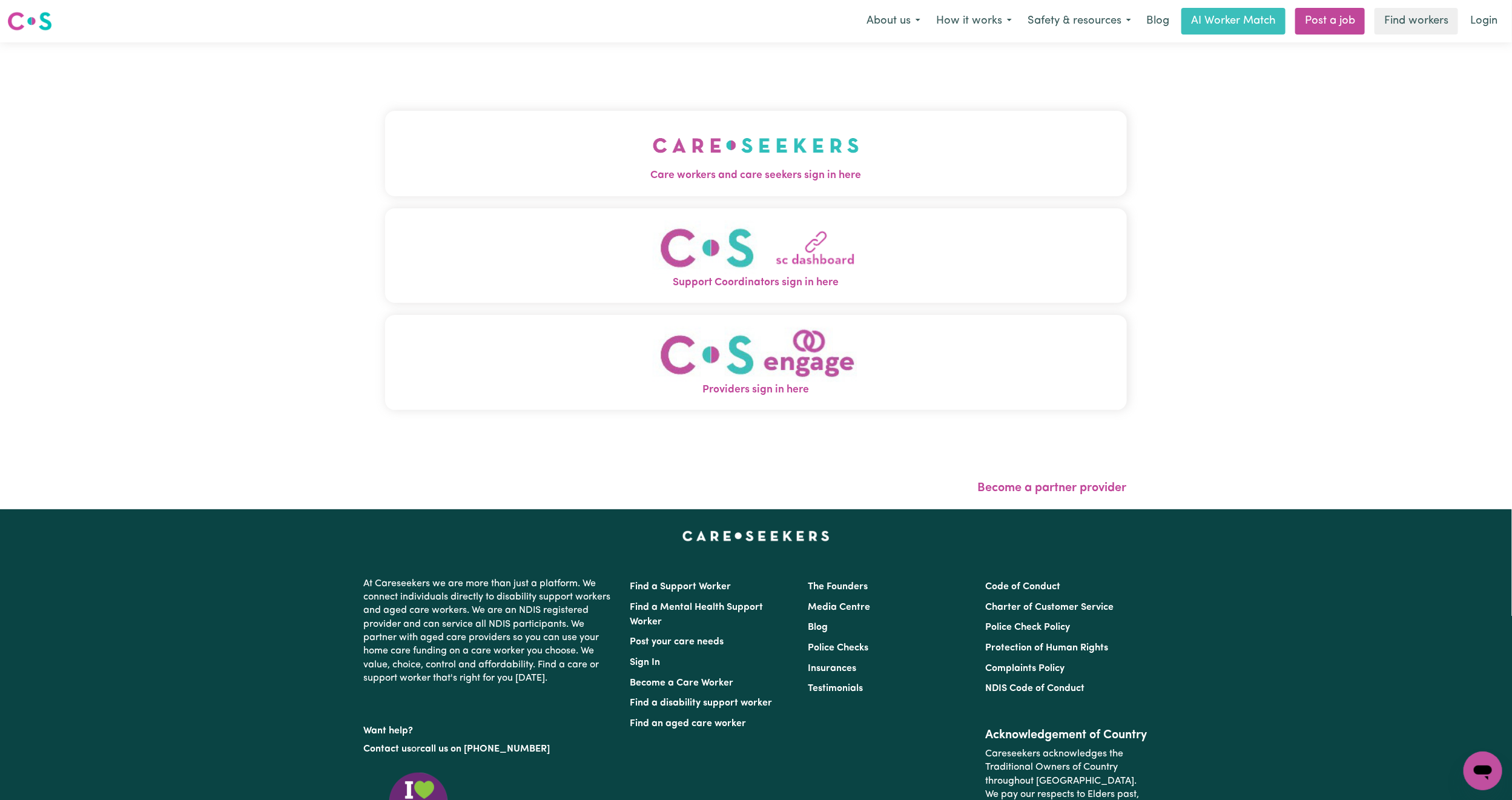
click at [541, 127] on button "Care workers and care seekers sign in here" at bounding box center [756, 153] width 742 height 85
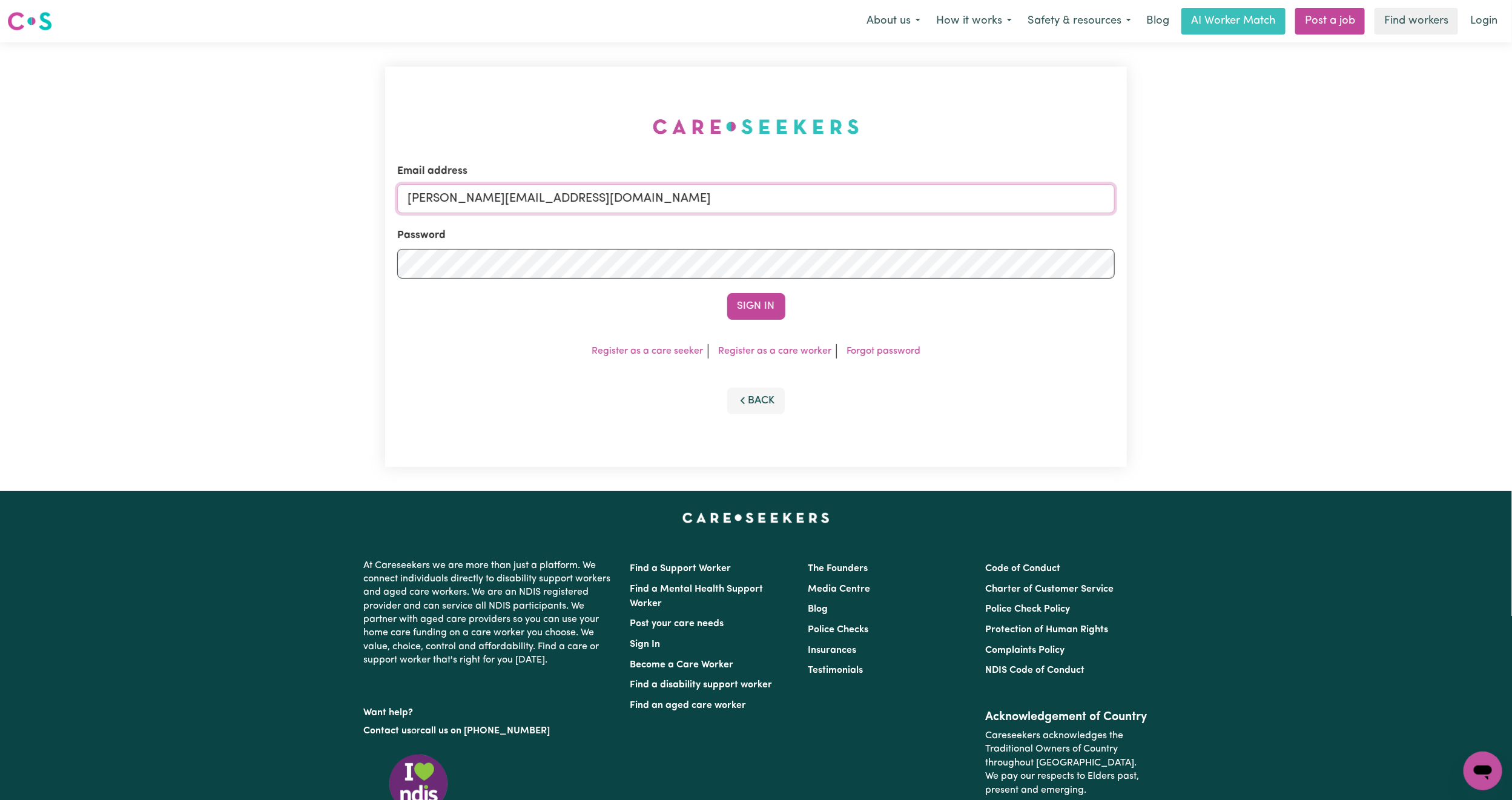
click at [455, 191] on input "mikayla+engage@careseekers.com.au" at bounding box center [756, 198] width 718 height 29
click at [865, 252] on form "Email address superuser~mikayla@careseekers.com.au Password Sign In" at bounding box center [756, 242] width 718 height 156
type input "superuser~StevenLy@careseekers.com.au"
click at [752, 314] on button "Sign In" at bounding box center [756, 306] width 58 height 26
